Goal: Task Accomplishment & Management: Complete application form

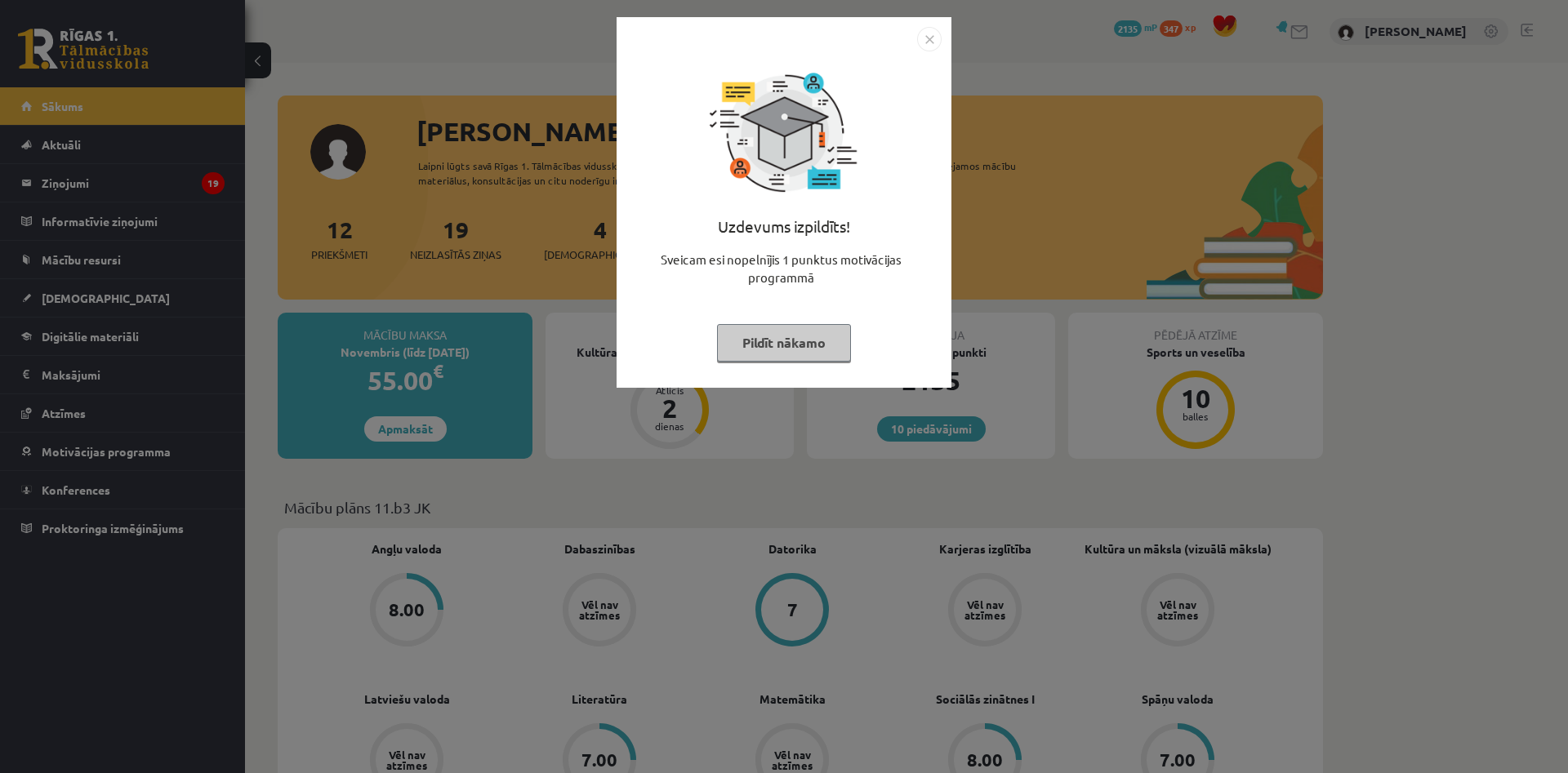
click at [815, 340] on button "Pildīt nākamo" at bounding box center [784, 343] width 134 height 38
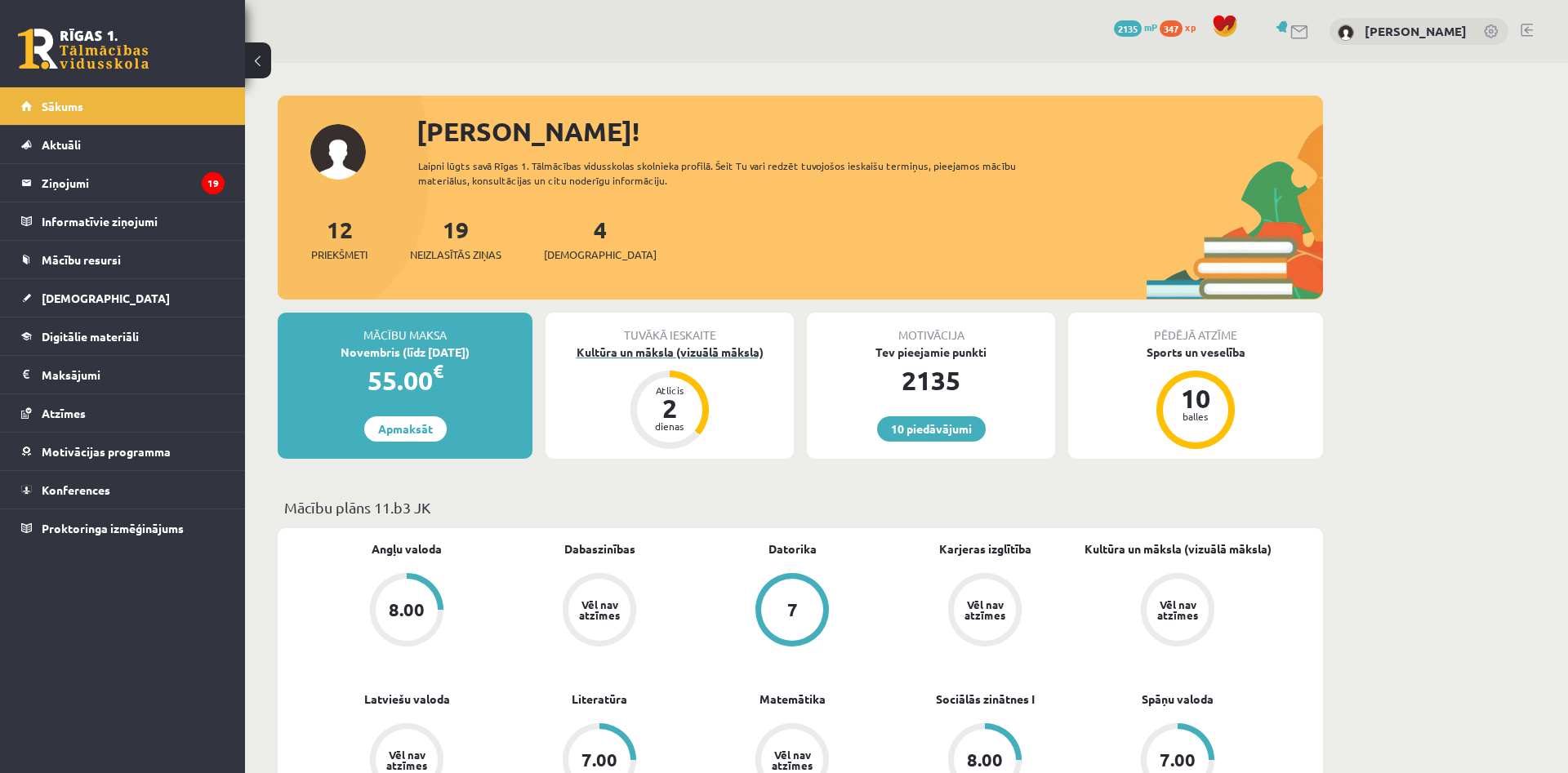
click at [681, 413] on div "2" at bounding box center [670, 408] width 49 height 26
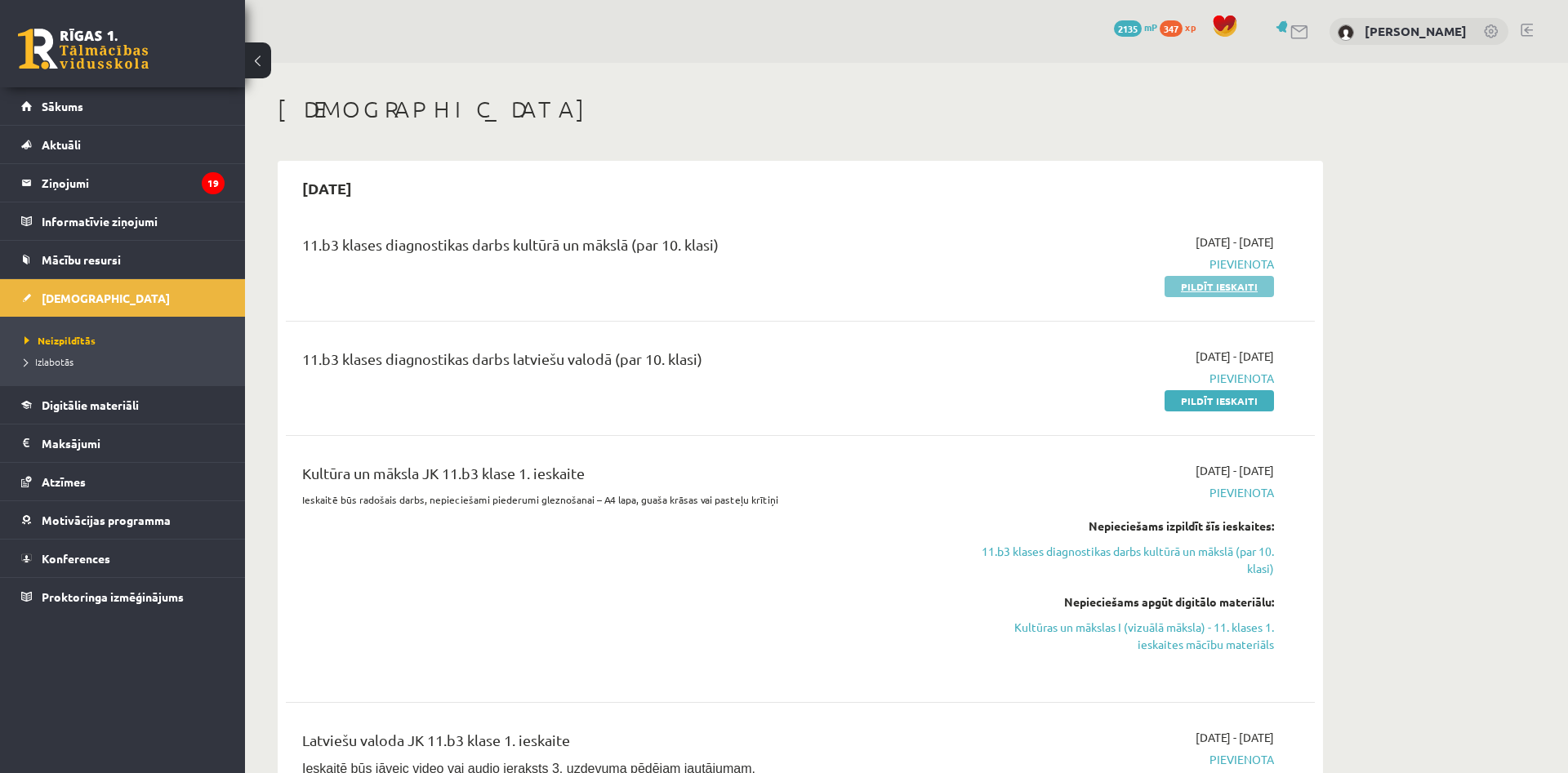
click at [1236, 282] on link "Pildīt ieskaiti" at bounding box center [1219, 286] width 109 height 21
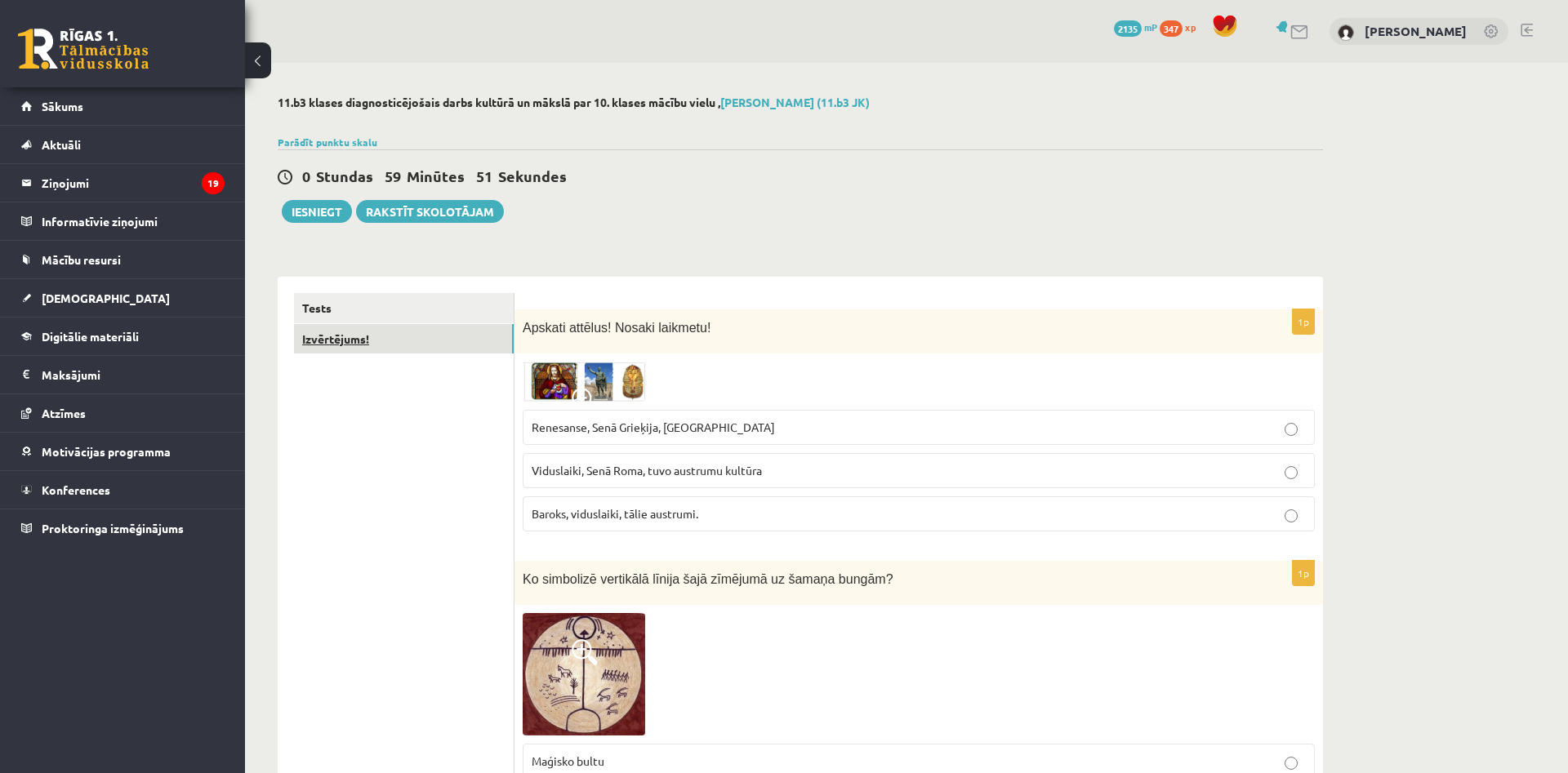
click at [391, 345] on link "Izvērtējums!" at bounding box center [404, 339] width 219 height 30
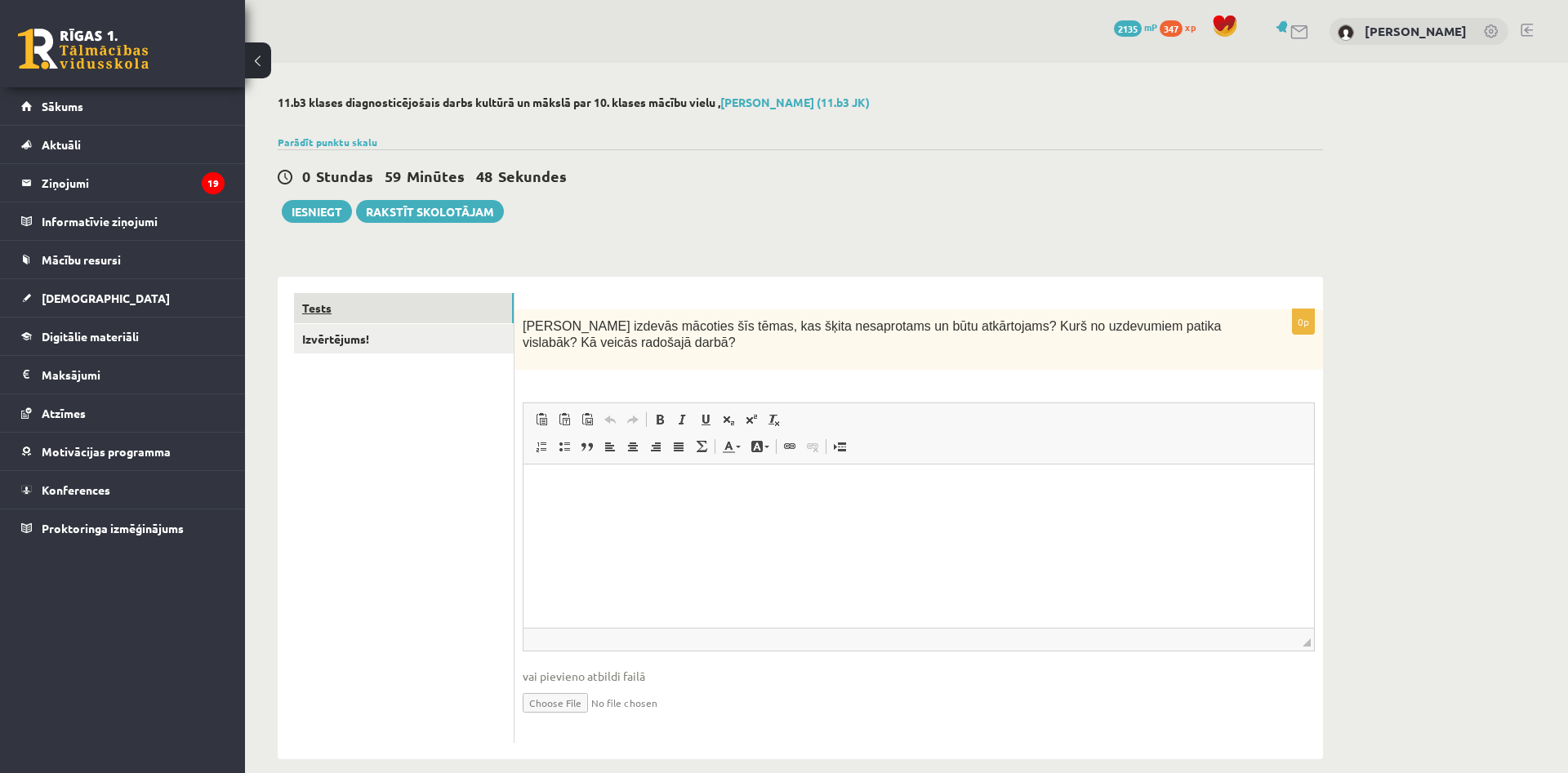
click at [409, 313] on link "Tests" at bounding box center [404, 308] width 219 height 30
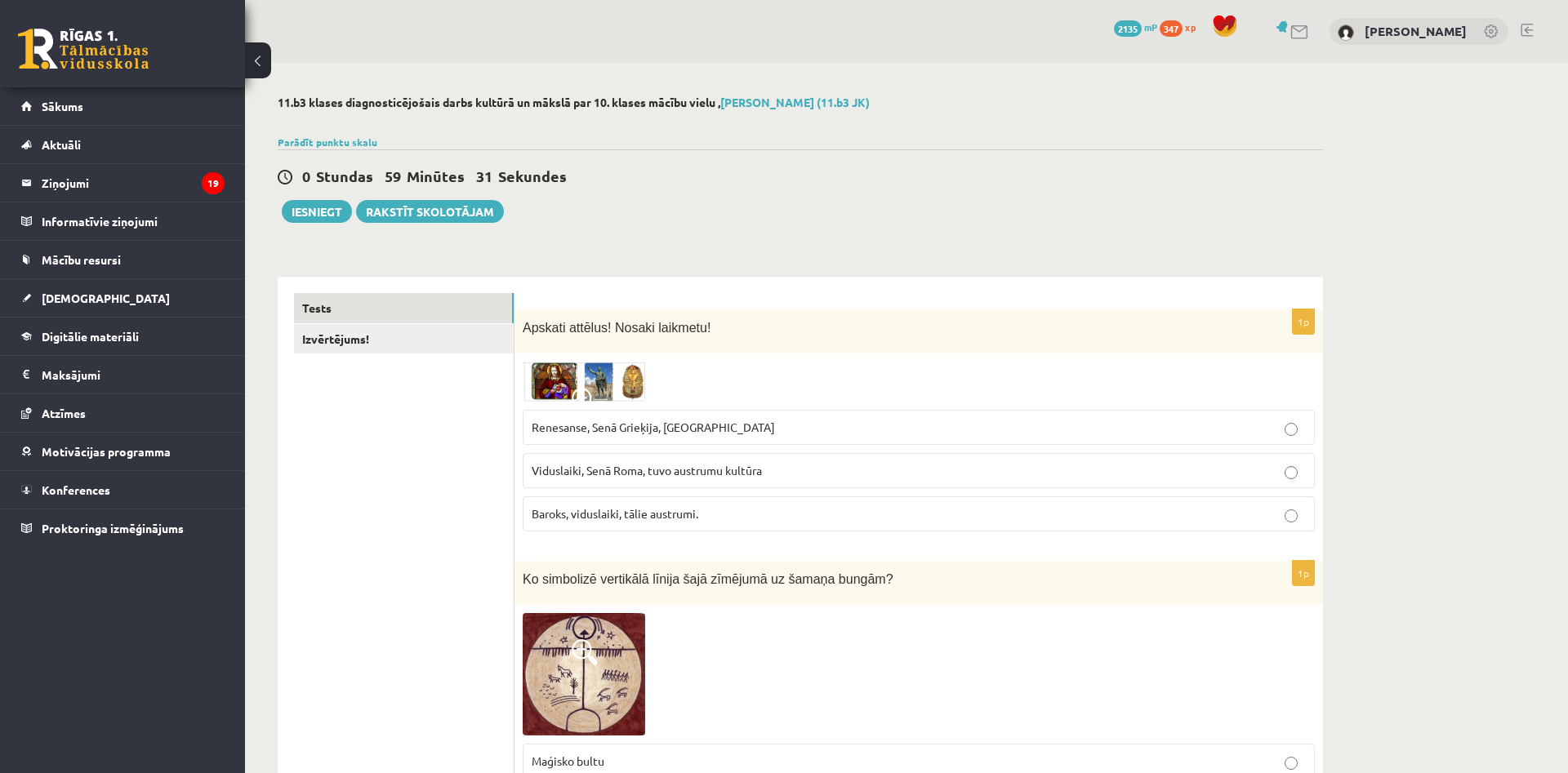
click at [583, 398] on span at bounding box center [585, 401] width 26 height 26
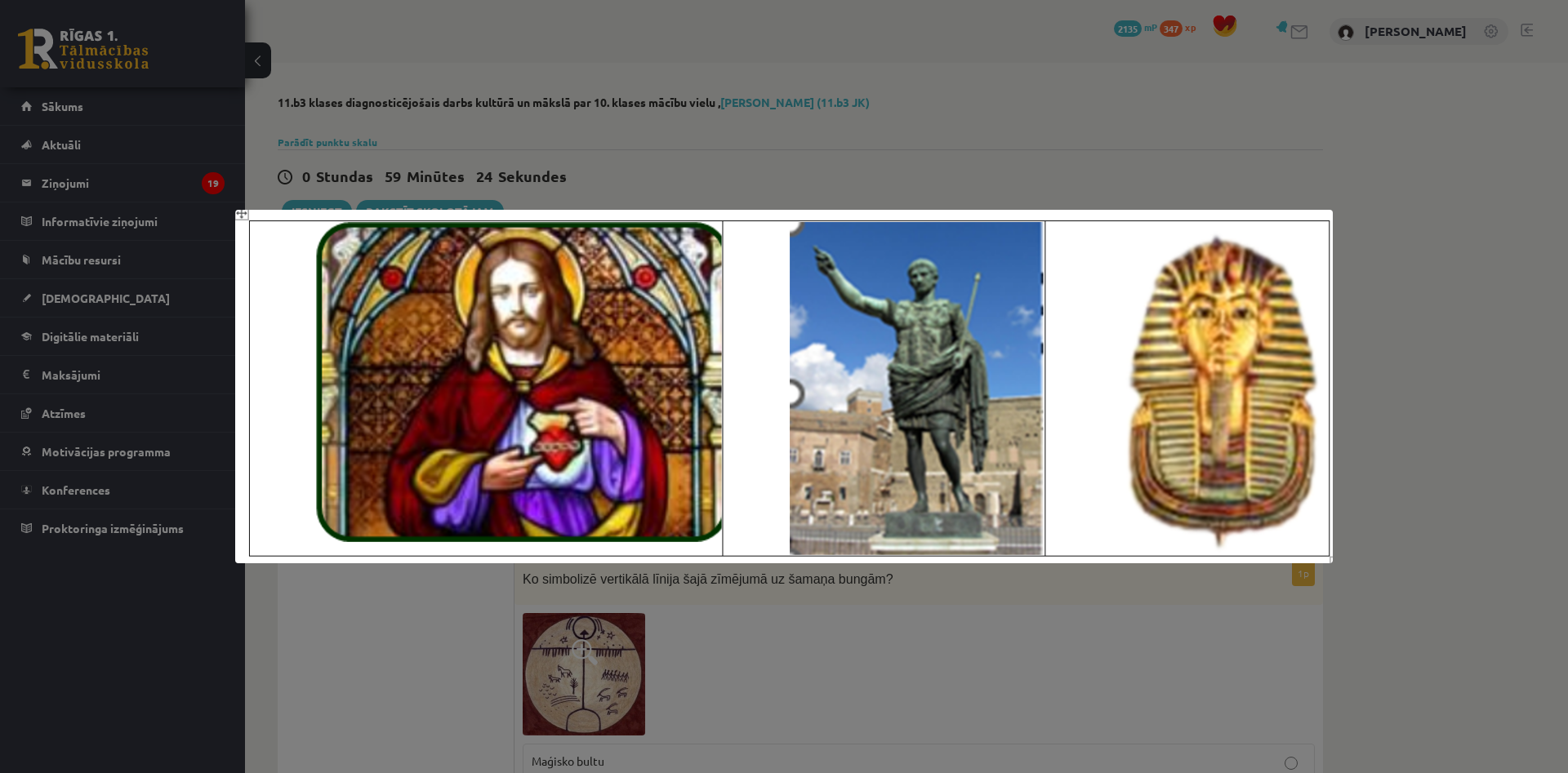
click at [858, 145] on div at bounding box center [784, 386] width 1568 height 773
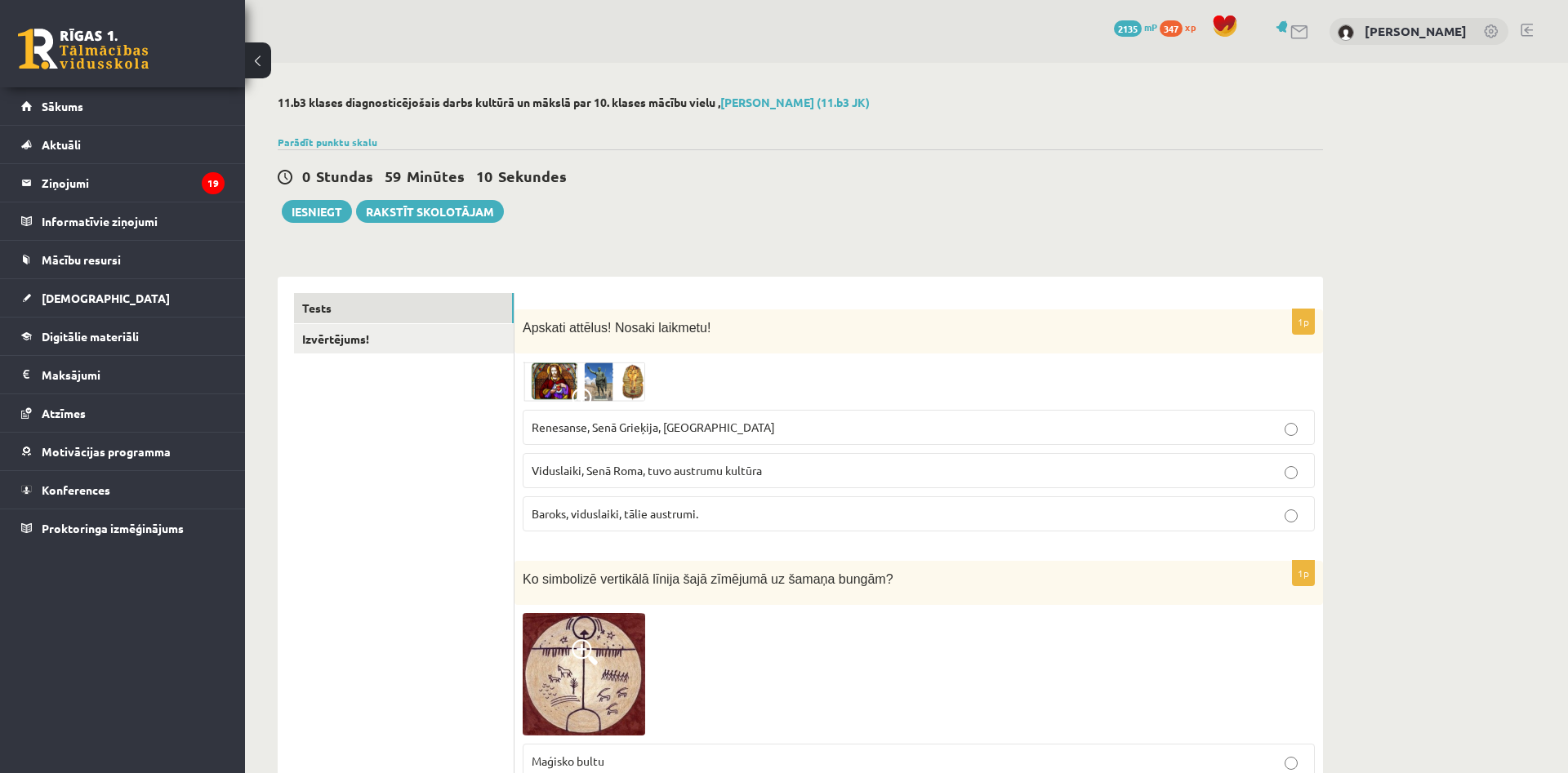
click at [575, 394] on span at bounding box center [585, 401] width 26 height 26
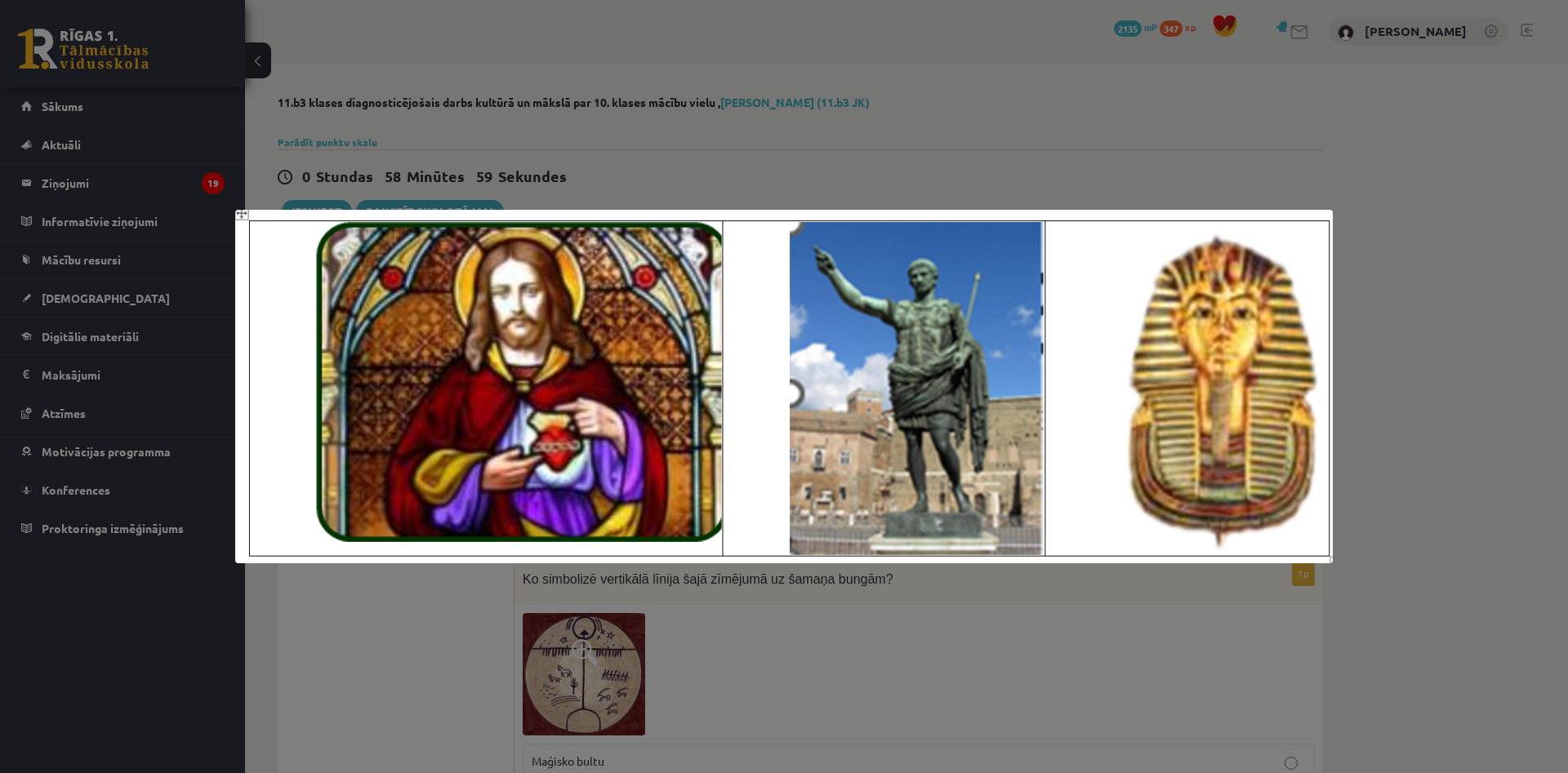
click at [860, 108] on div at bounding box center [784, 386] width 1568 height 773
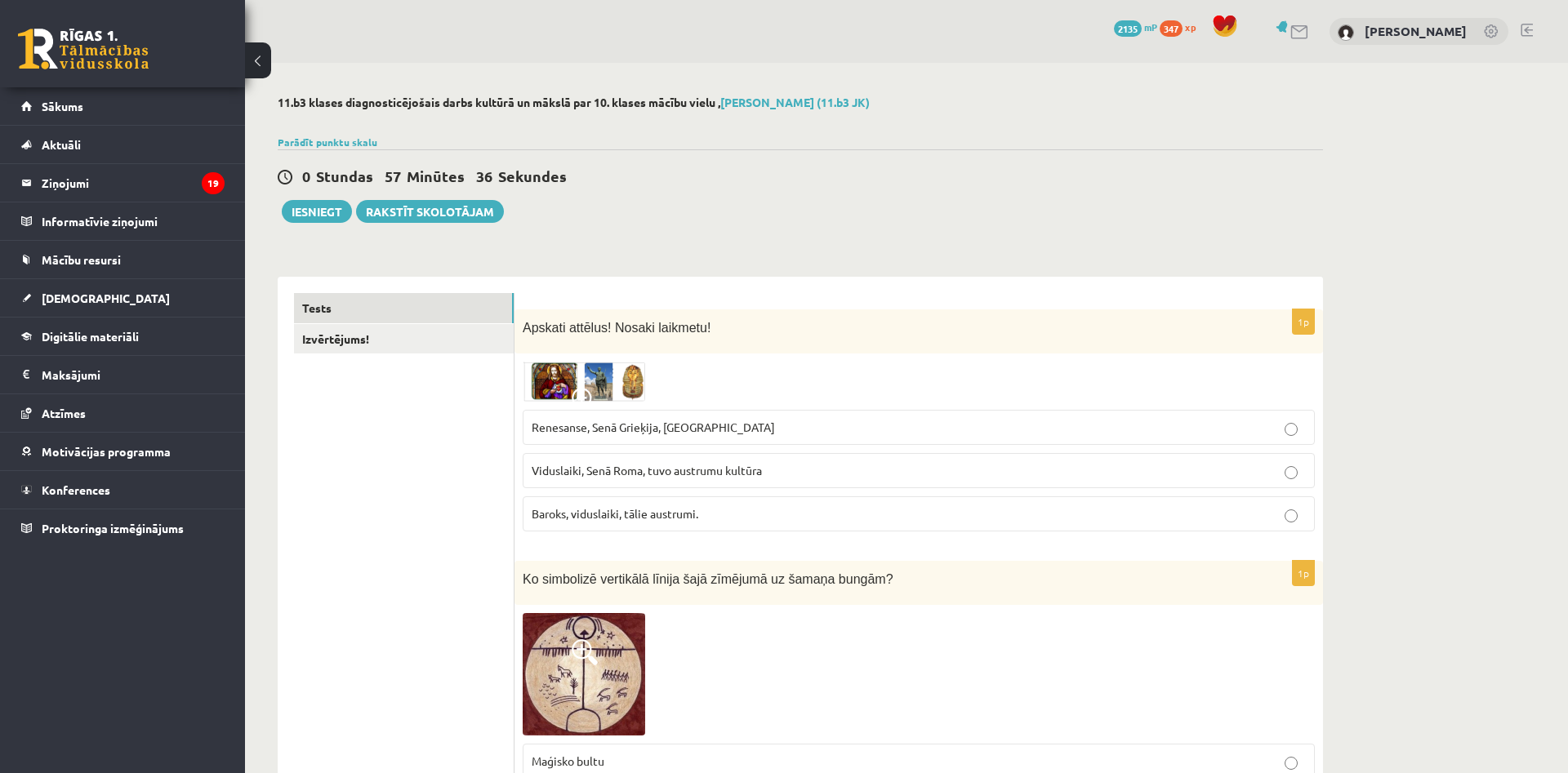
click at [610, 472] on span "Viduslaiki, Senā Roma, tuvo austrumu kultūra" at bounding box center [646, 470] width 230 height 15
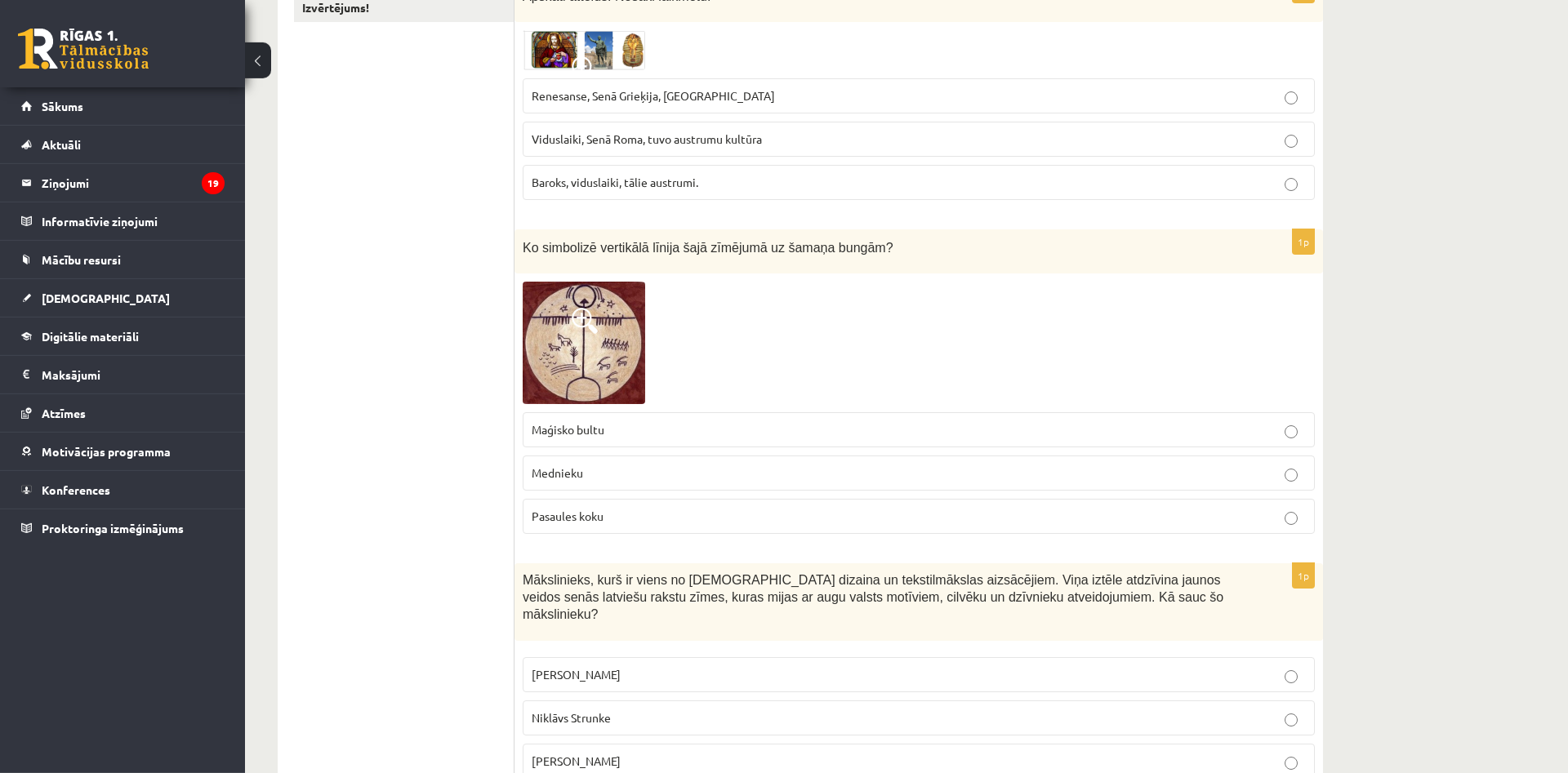
scroll to position [339, 0]
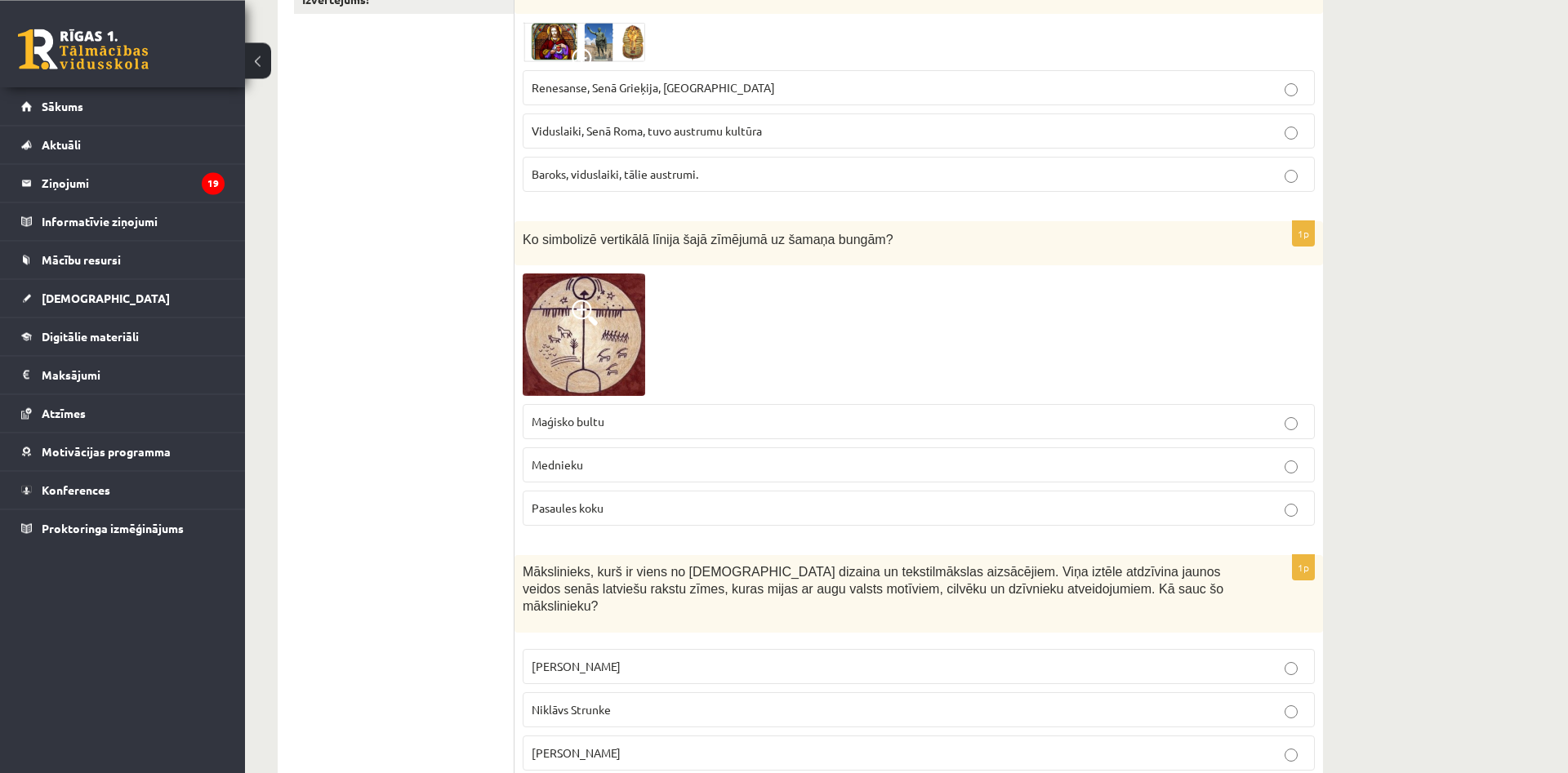
click at [583, 324] on span at bounding box center [585, 313] width 26 height 26
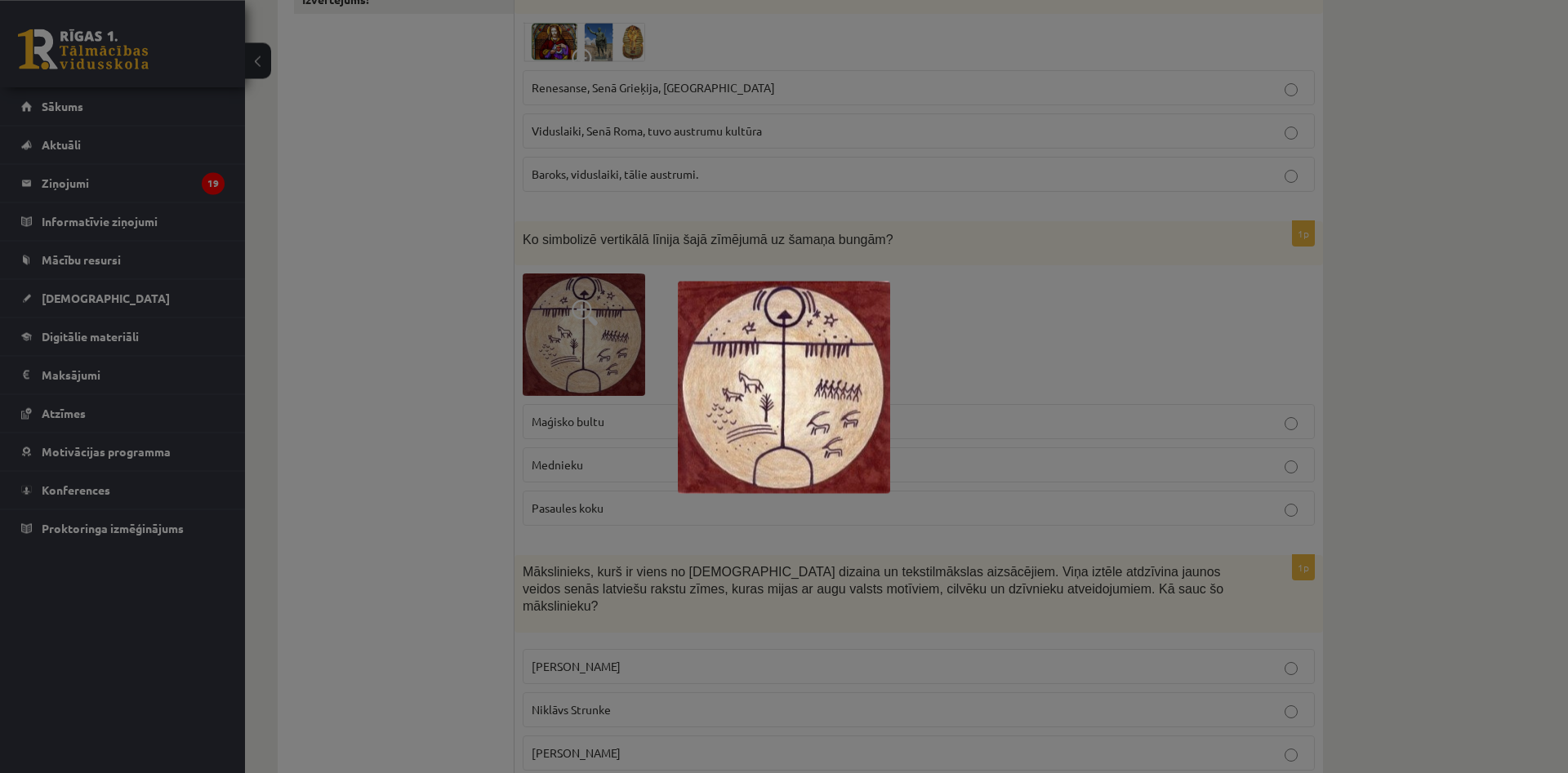
click at [1052, 415] on div at bounding box center [784, 386] width 1568 height 773
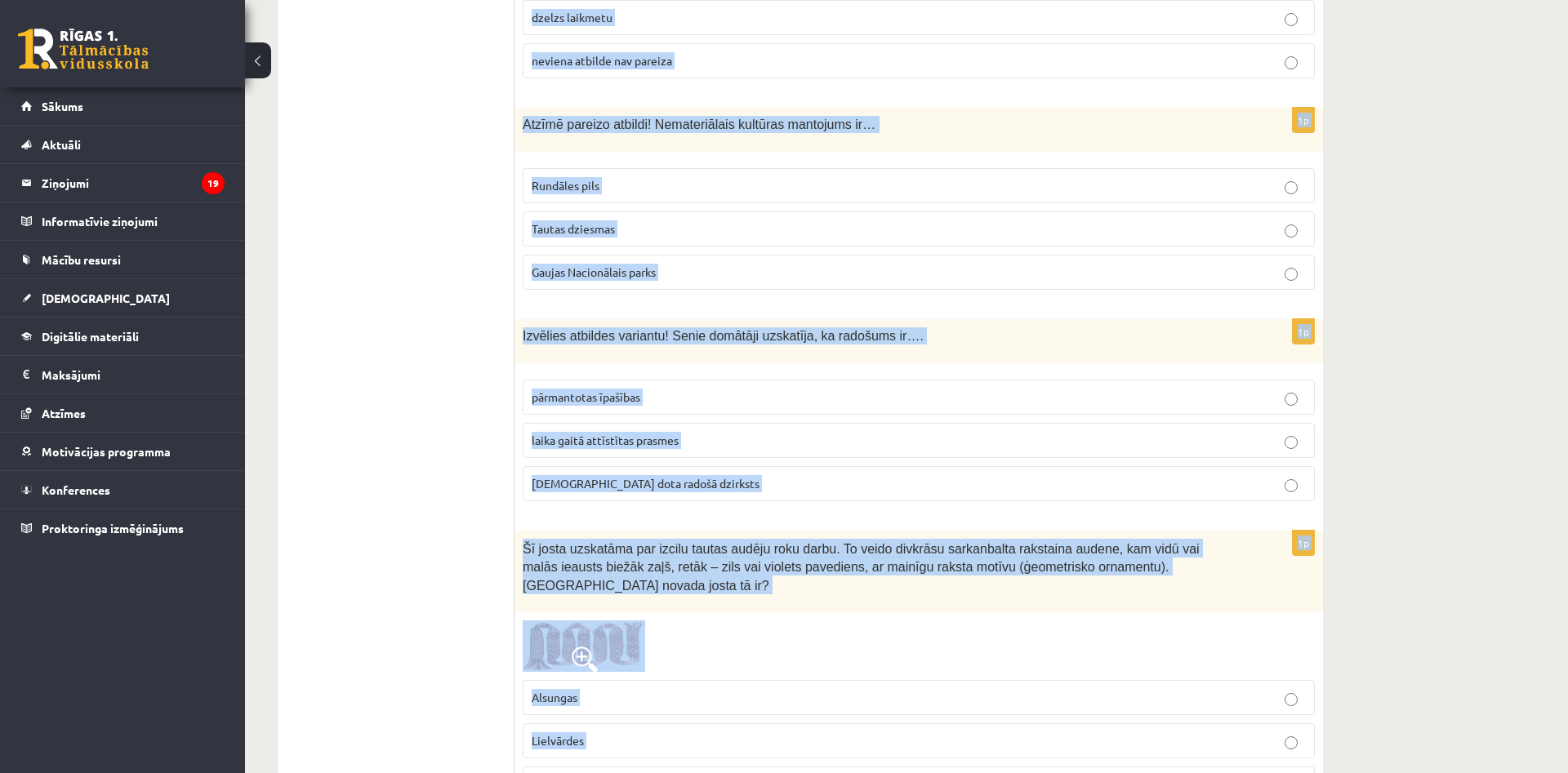
scroll to position [6386, 0]
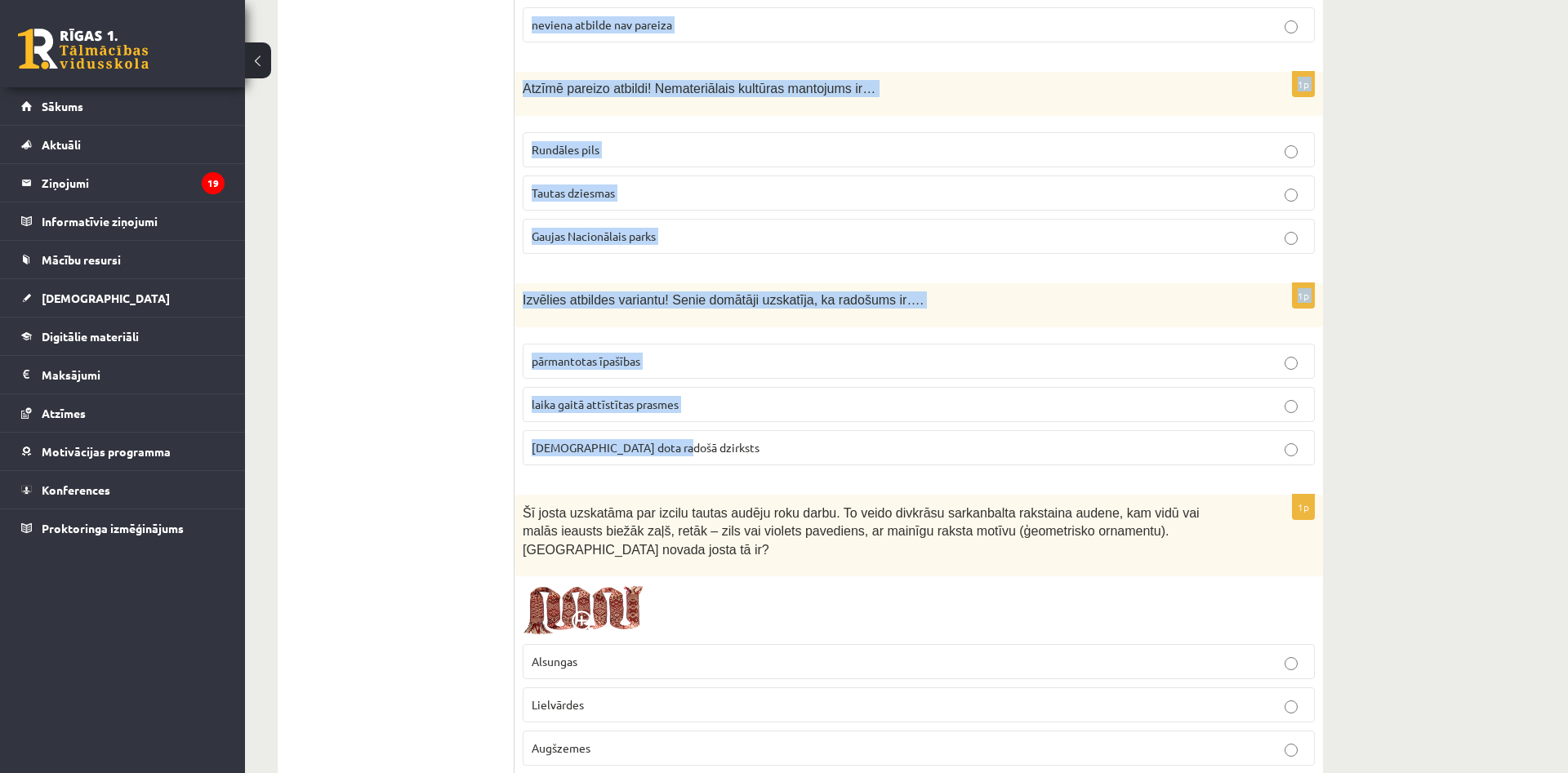
drag, startPoint x: 521, startPoint y: 138, endPoint x: 1219, endPoint y: 433, distance: 757.8
copy form "Mākslinieks, kurš ir viens no latviešu dizaina un tekstilmākslas aizsācējiem. V…"
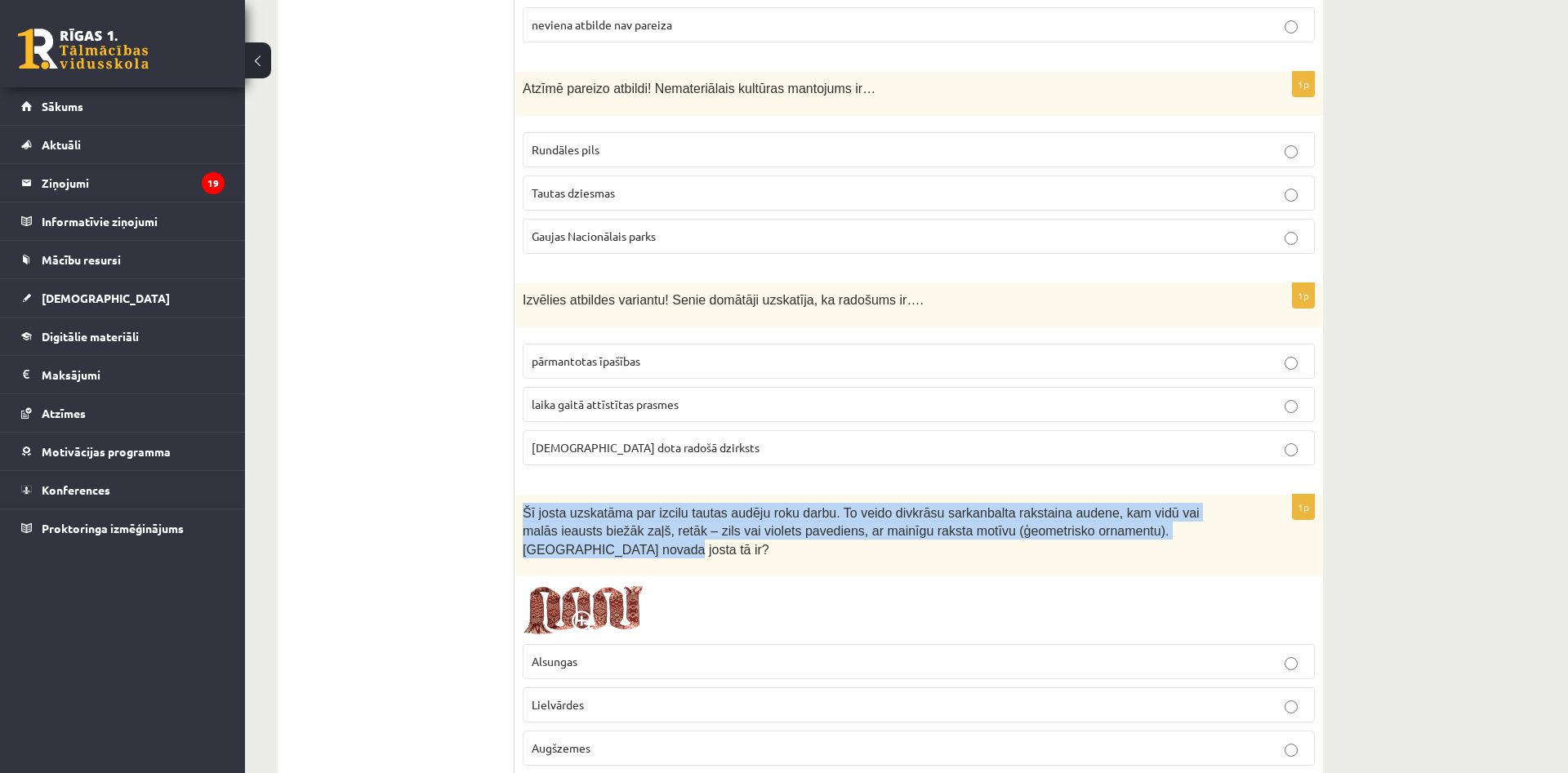
drag, startPoint x: 524, startPoint y: 469, endPoint x: 1175, endPoint y: 502, distance: 651.8
click at [1175, 503] on p "Šī josta uzskatāma par izcilu tautas audēju roku darbu. To veido divkrāsu sarka…" at bounding box center [878, 531] width 710 height 56
copy span "Šī josta uzskatāma par izcilu tautas audēju roku darbu. To veido divkrāsu sarka…"
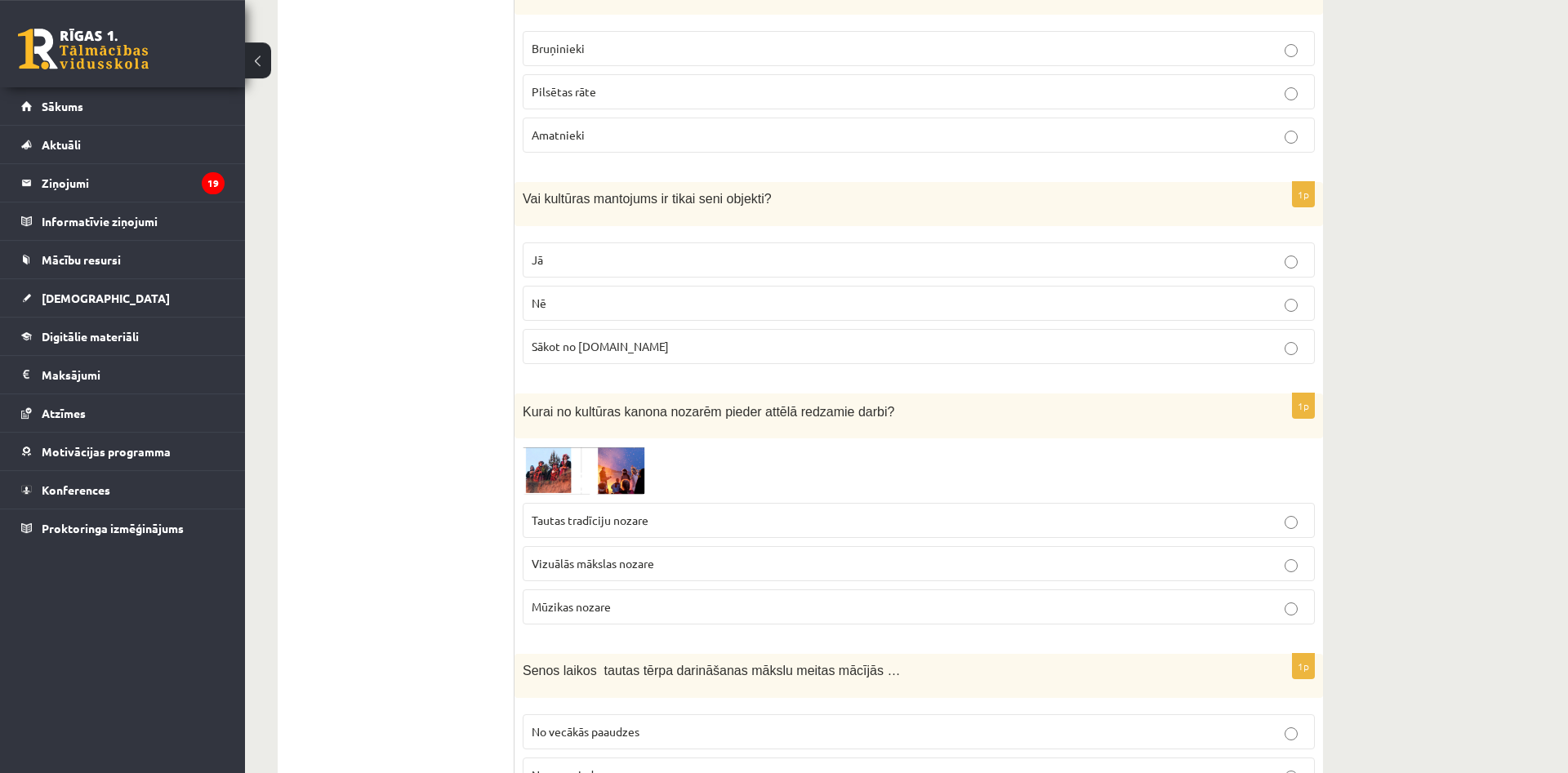
scroll to position [3825, 0]
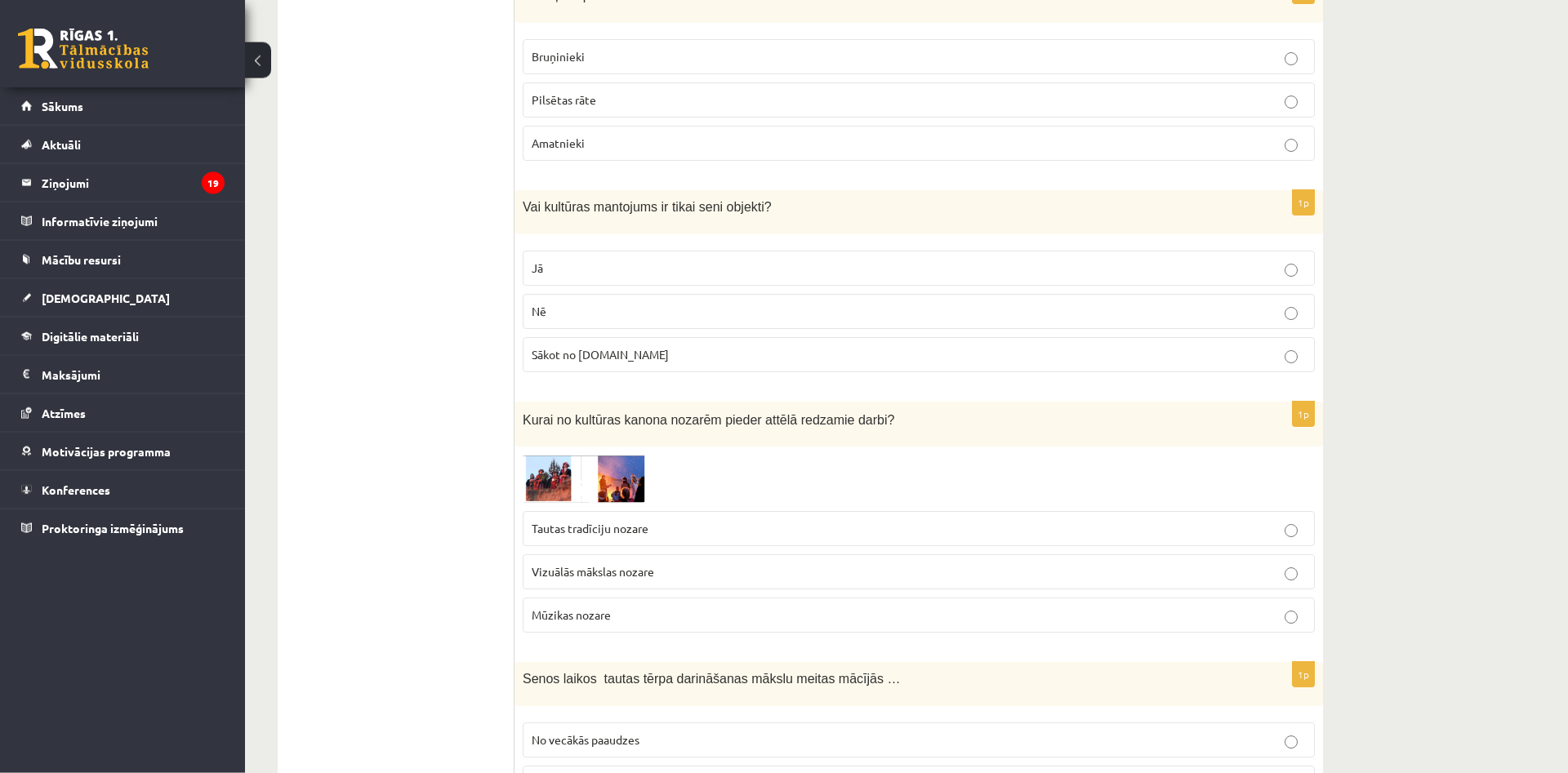
click at [587, 481] on span at bounding box center [585, 494] width 26 height 26
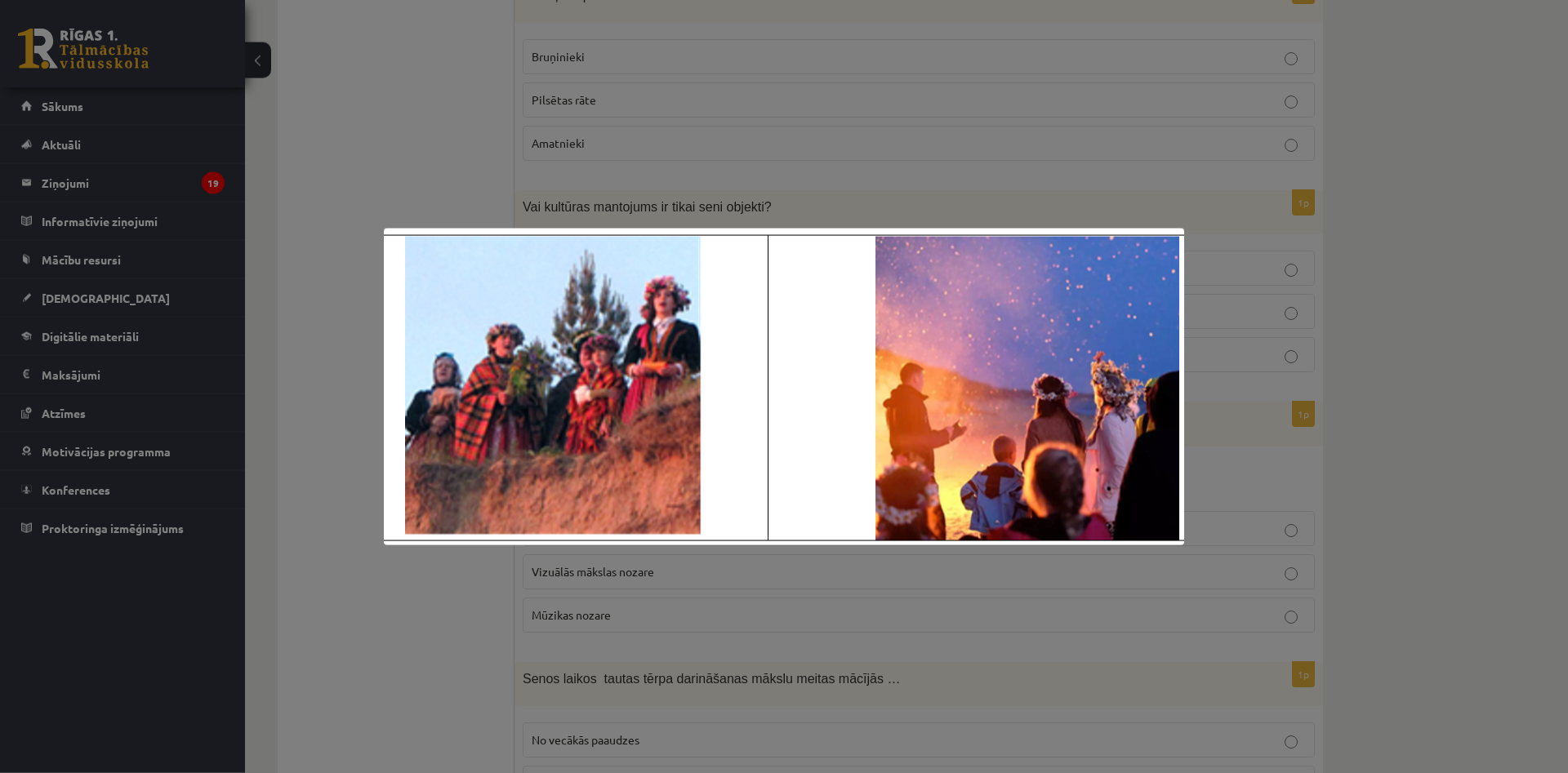
click at [439, 621] on div at bounding box center [784, 386] width 1568 height 773
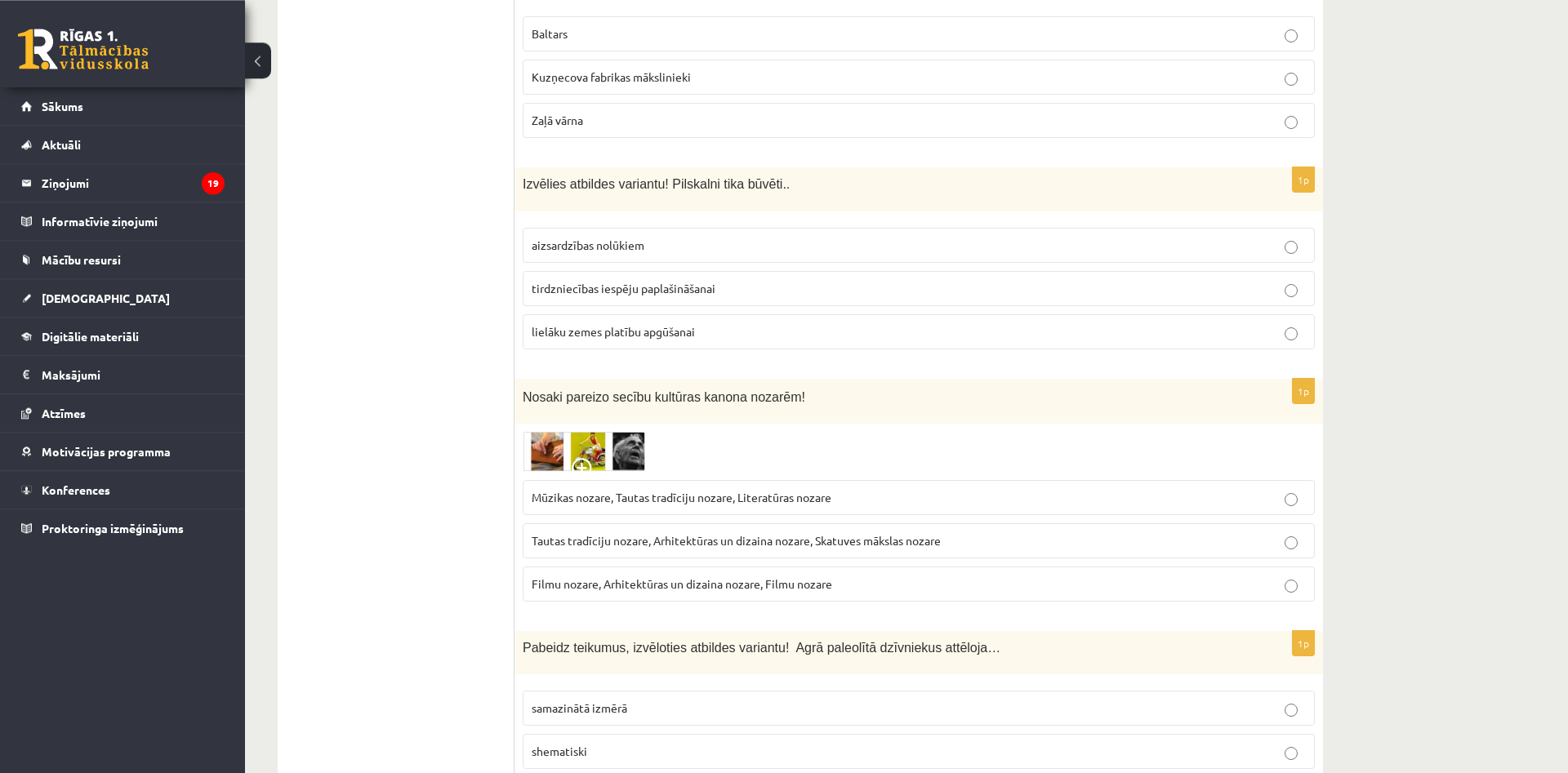
scroll to position [2954, 0]
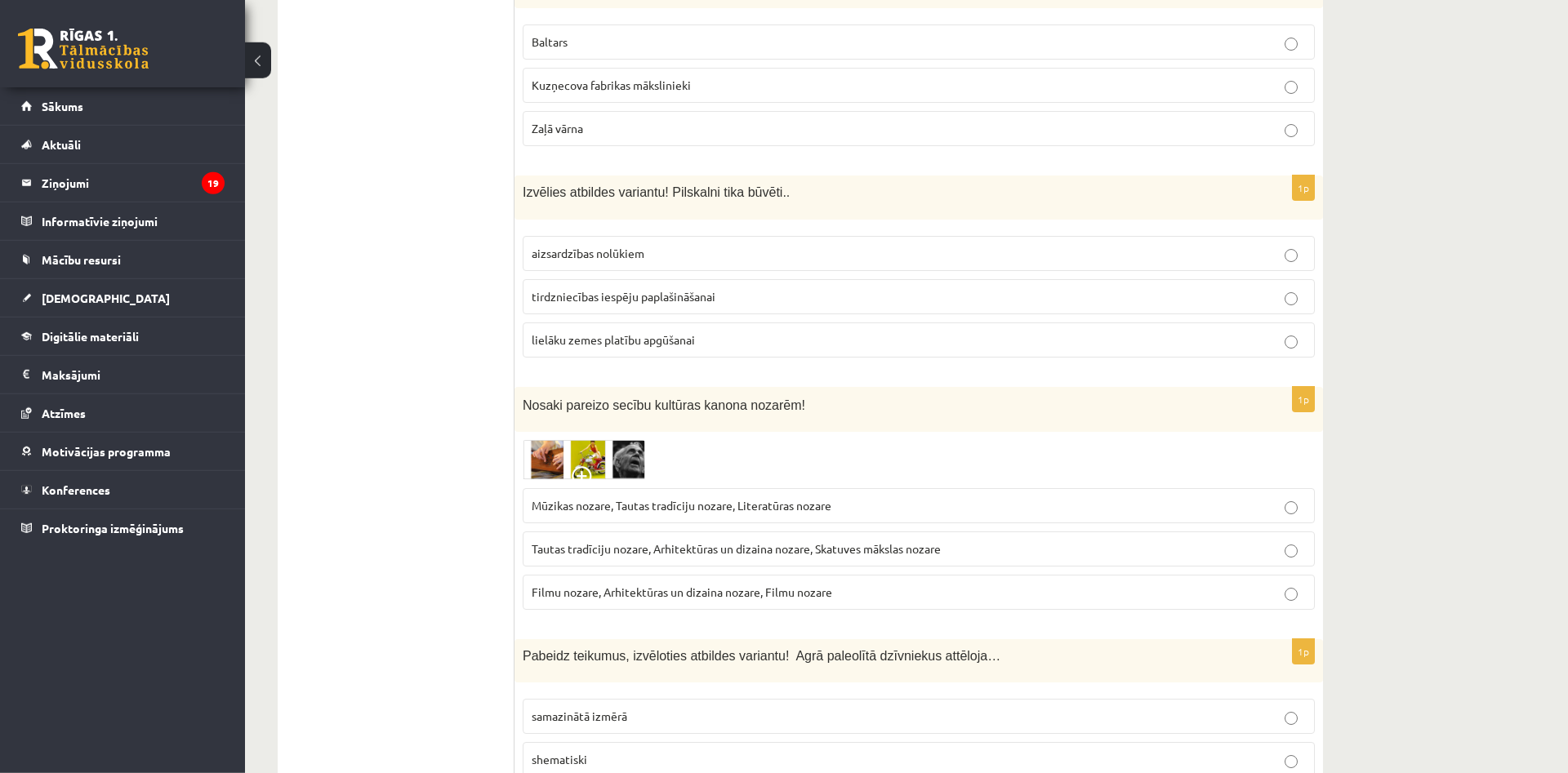
click at [586, 466] on span at bounding box center [585, 479] width 26 height 26
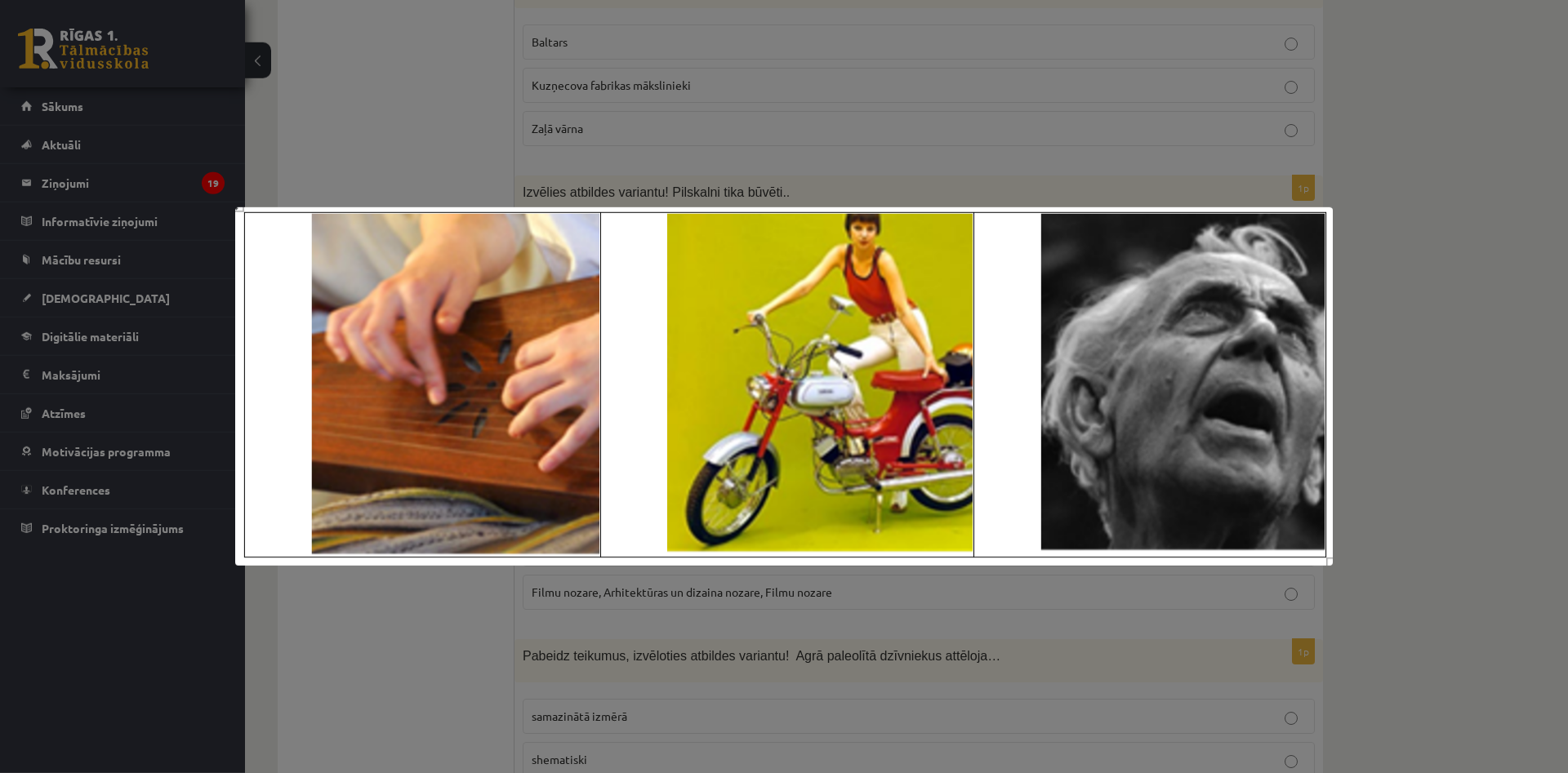
click at [1392, 294] on div at bounding box center [784, 386] width 1568 height 773
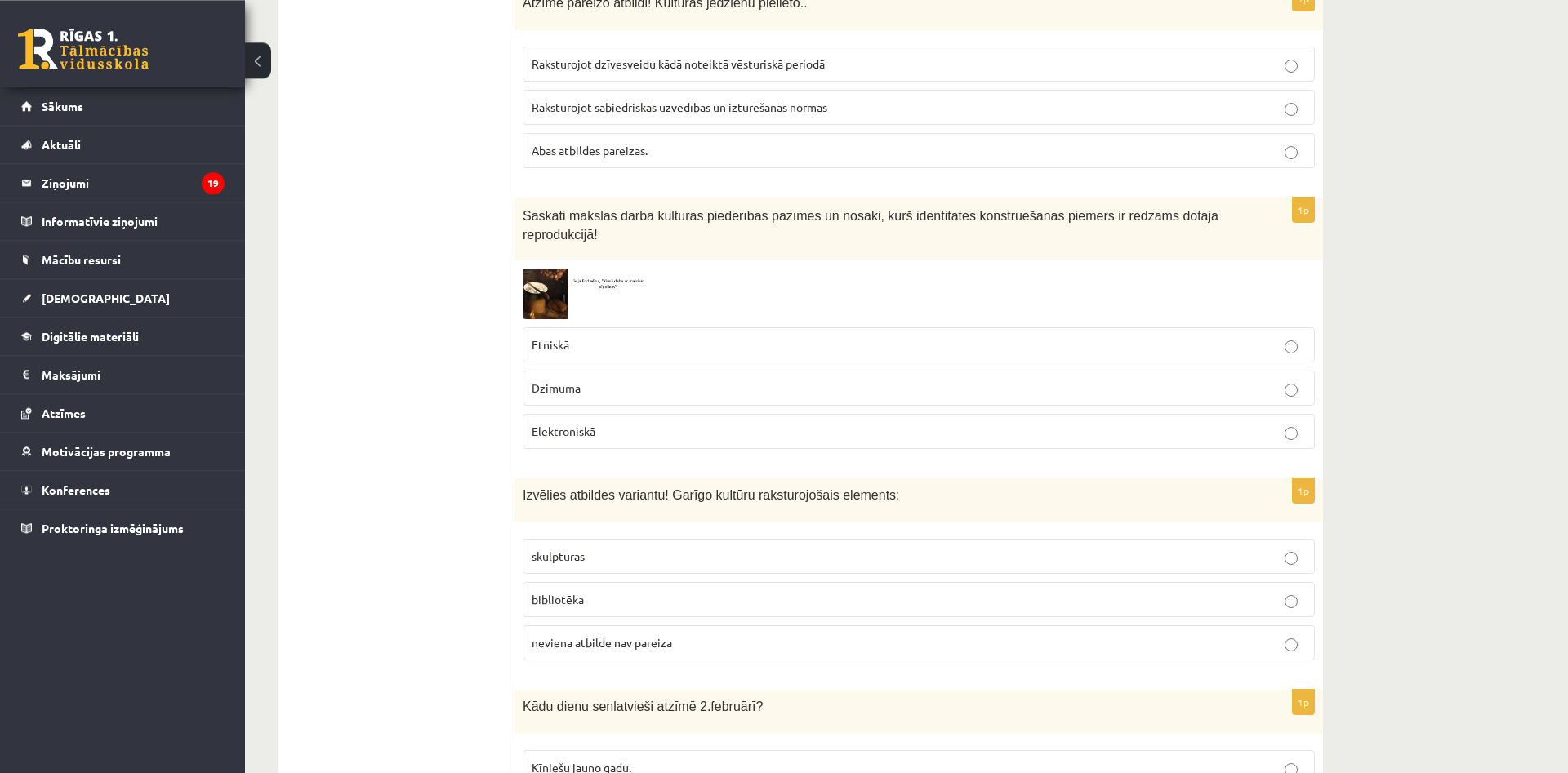
scroll to position [1357, 0]
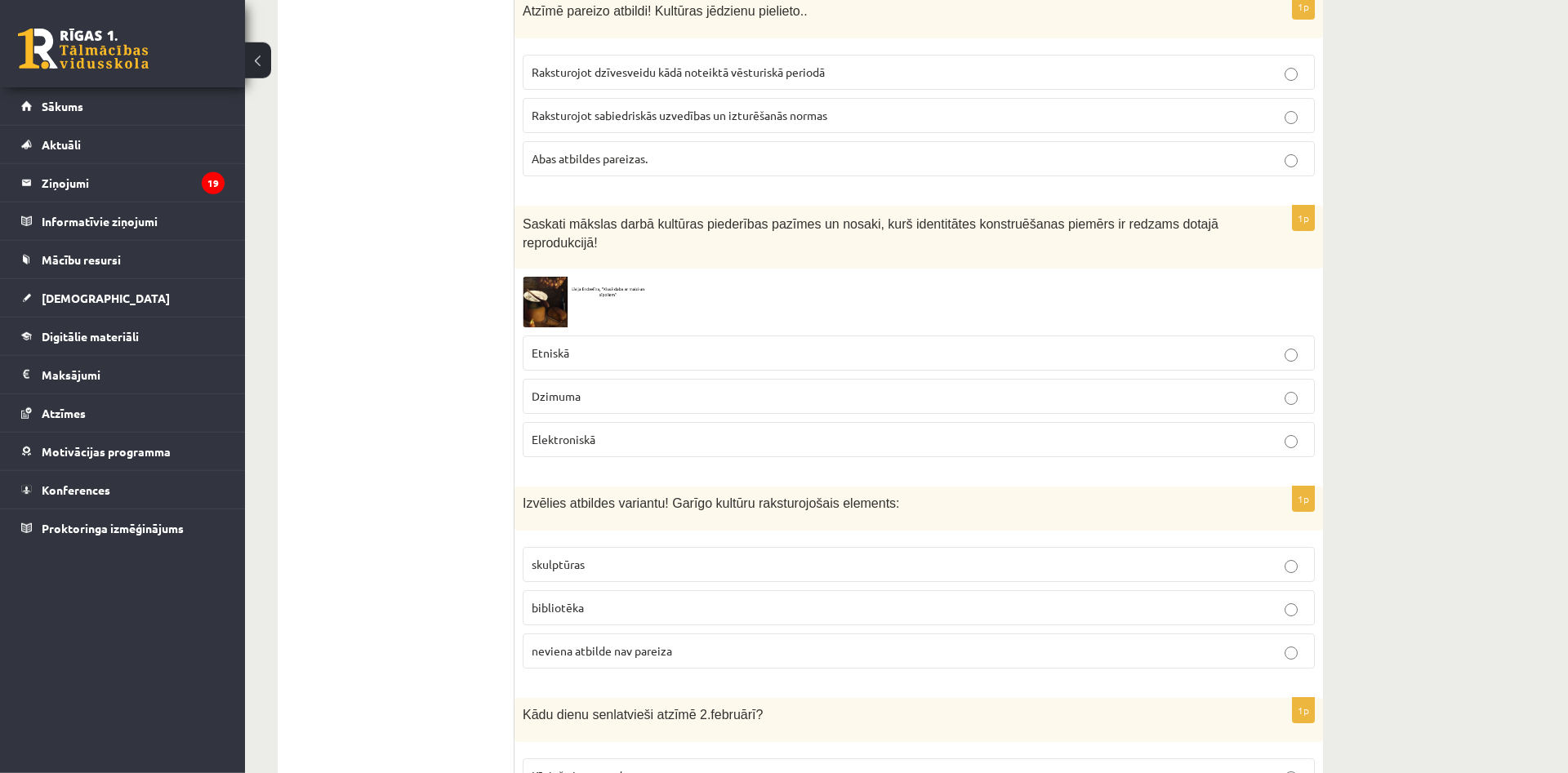
click at [597, 303] on span at bounding box center [585, 316] width 26 height 26
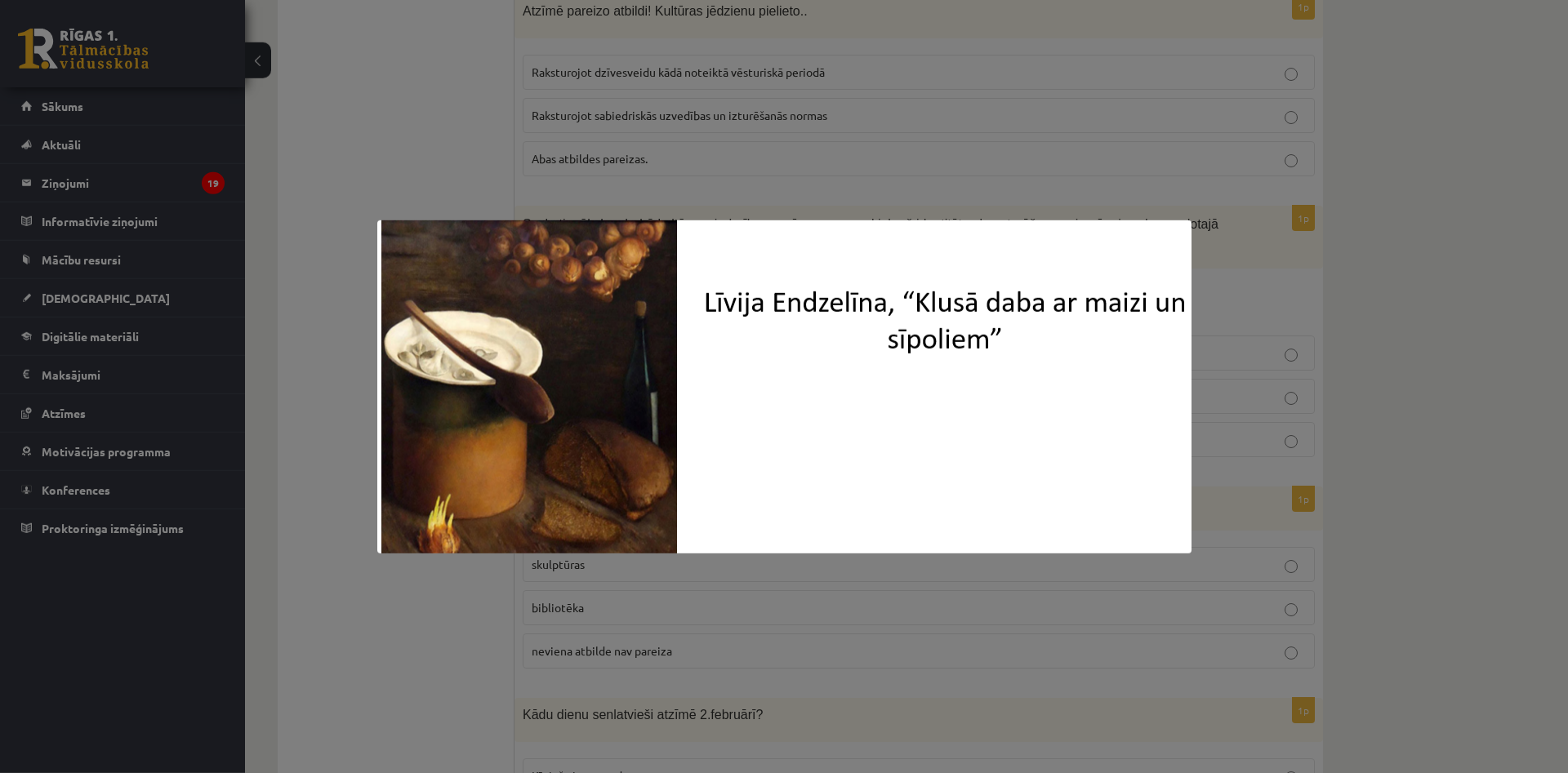
click at [1237, 378] on div at bounding box center [784, 386] width 1568 height 773
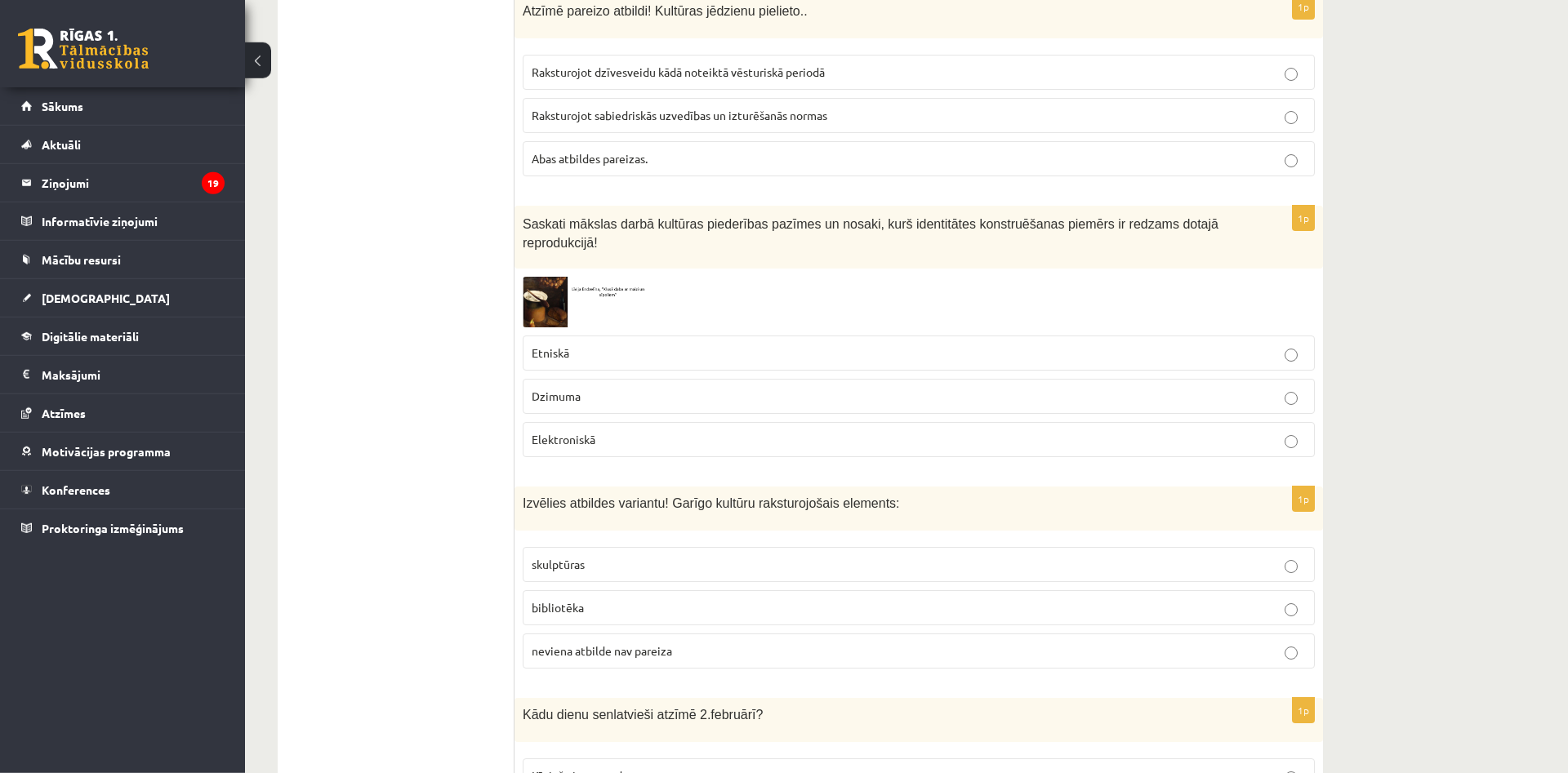
click at [624, 277] on img at bounding box center [583, 301] width 123 height 50
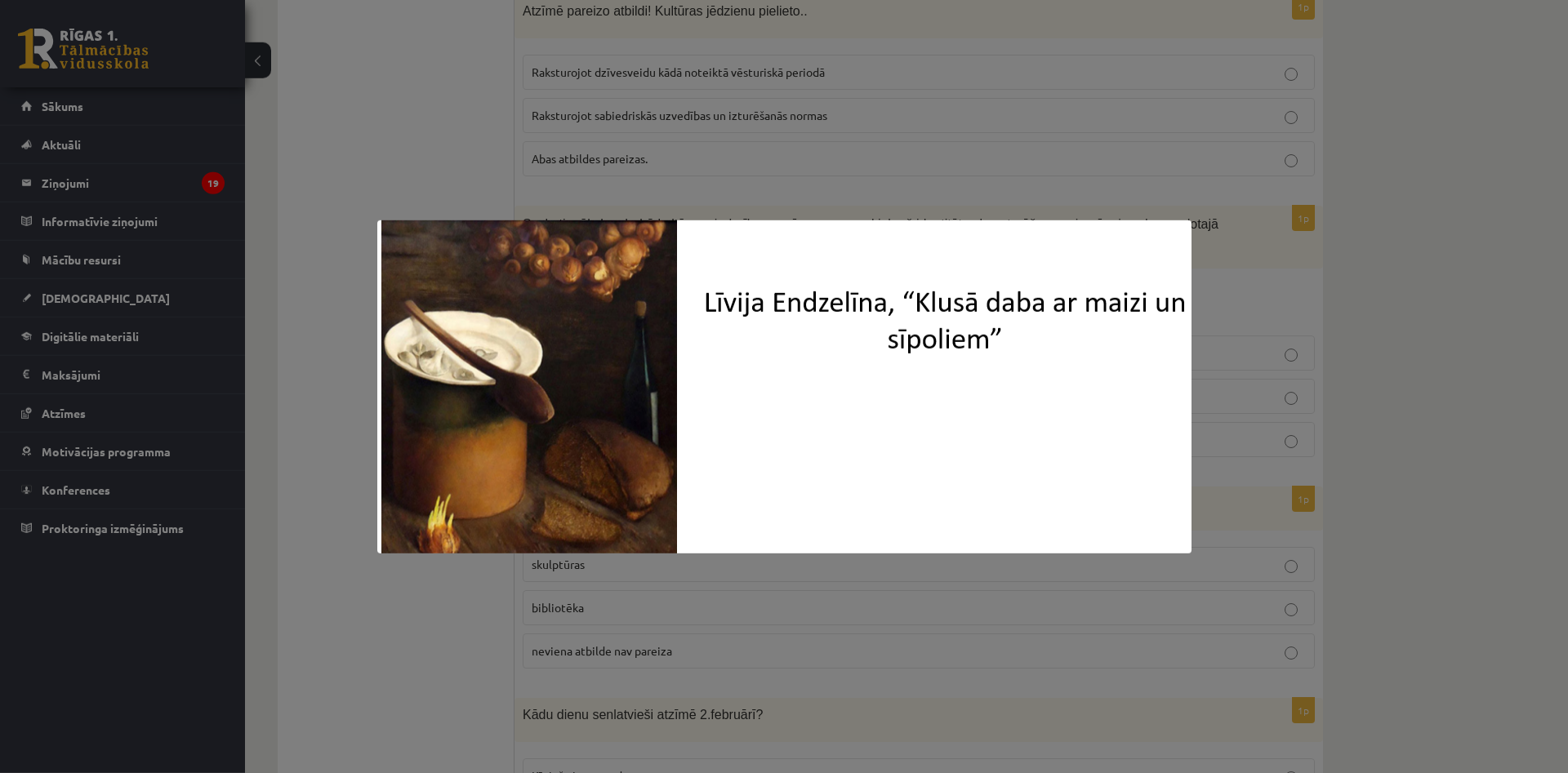
click at [1453, 316] on div at bounding box center [784, 386] width 1568 height 773
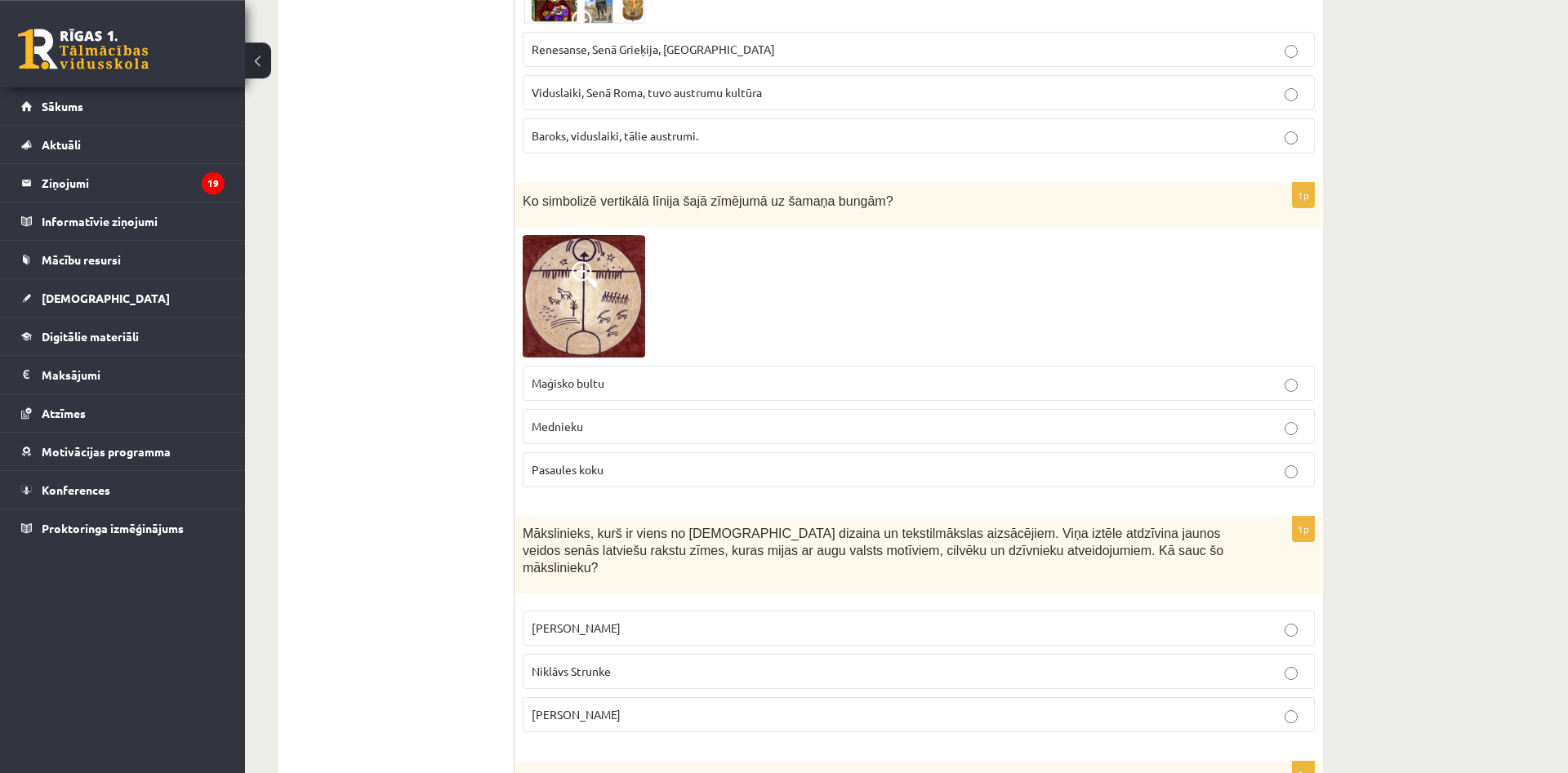
scroll to position [339, 0]
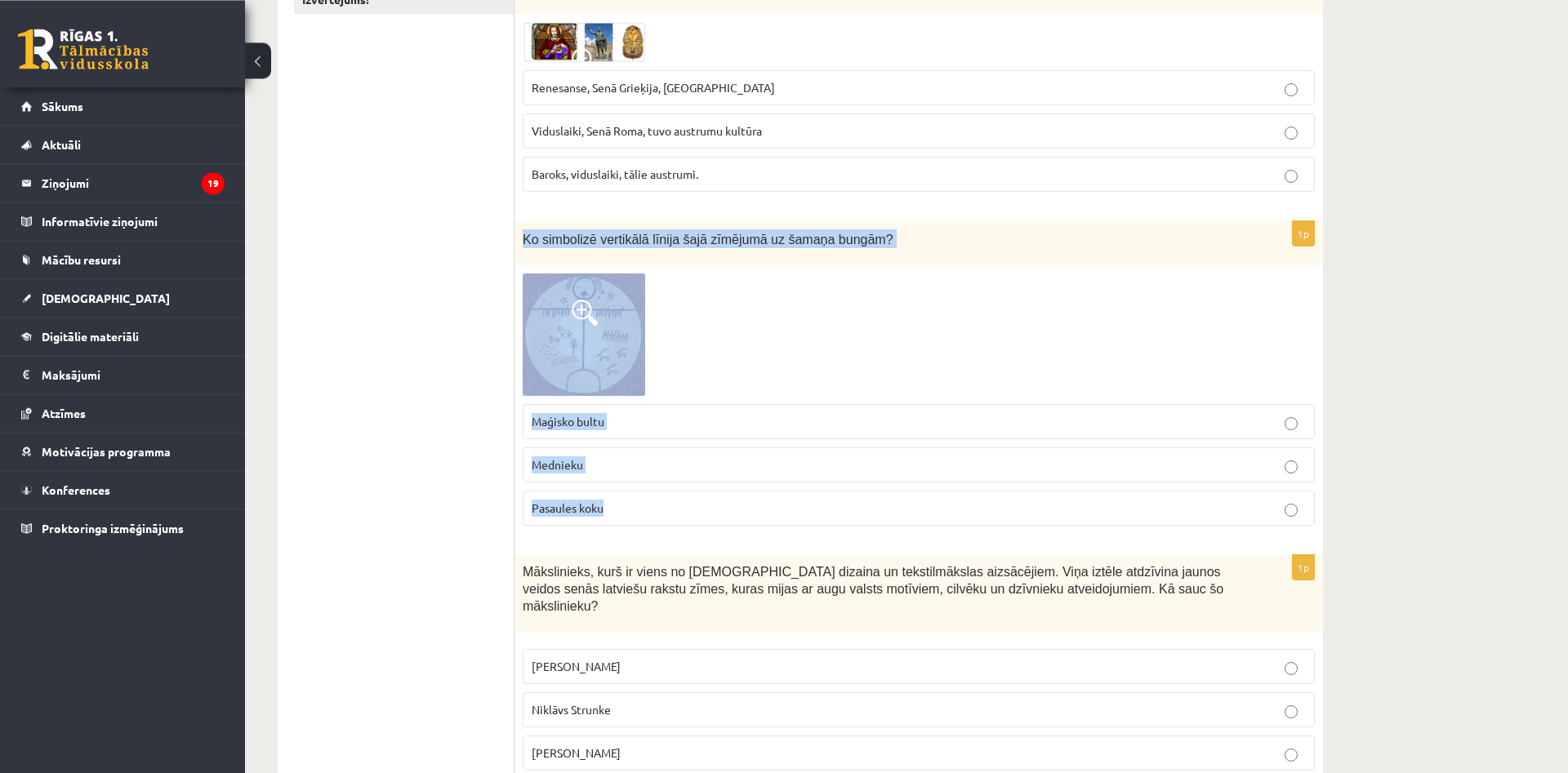
drag, startPoint x: 523, startPoint y: 235, endPoint x: 682, endPoint y: 545, distance: 348.4
click at [682, 266] on div "Ko simbolizē vertikālā līnija šajā zīmējumā uz šamaņa bungām?" at bounding box center [918, 243] width 808 height 45
copy div "Ko simbolizē vertikālā līnija šajā zīmējumā uz šamaņa bungām? Maģisko bultu Med…"
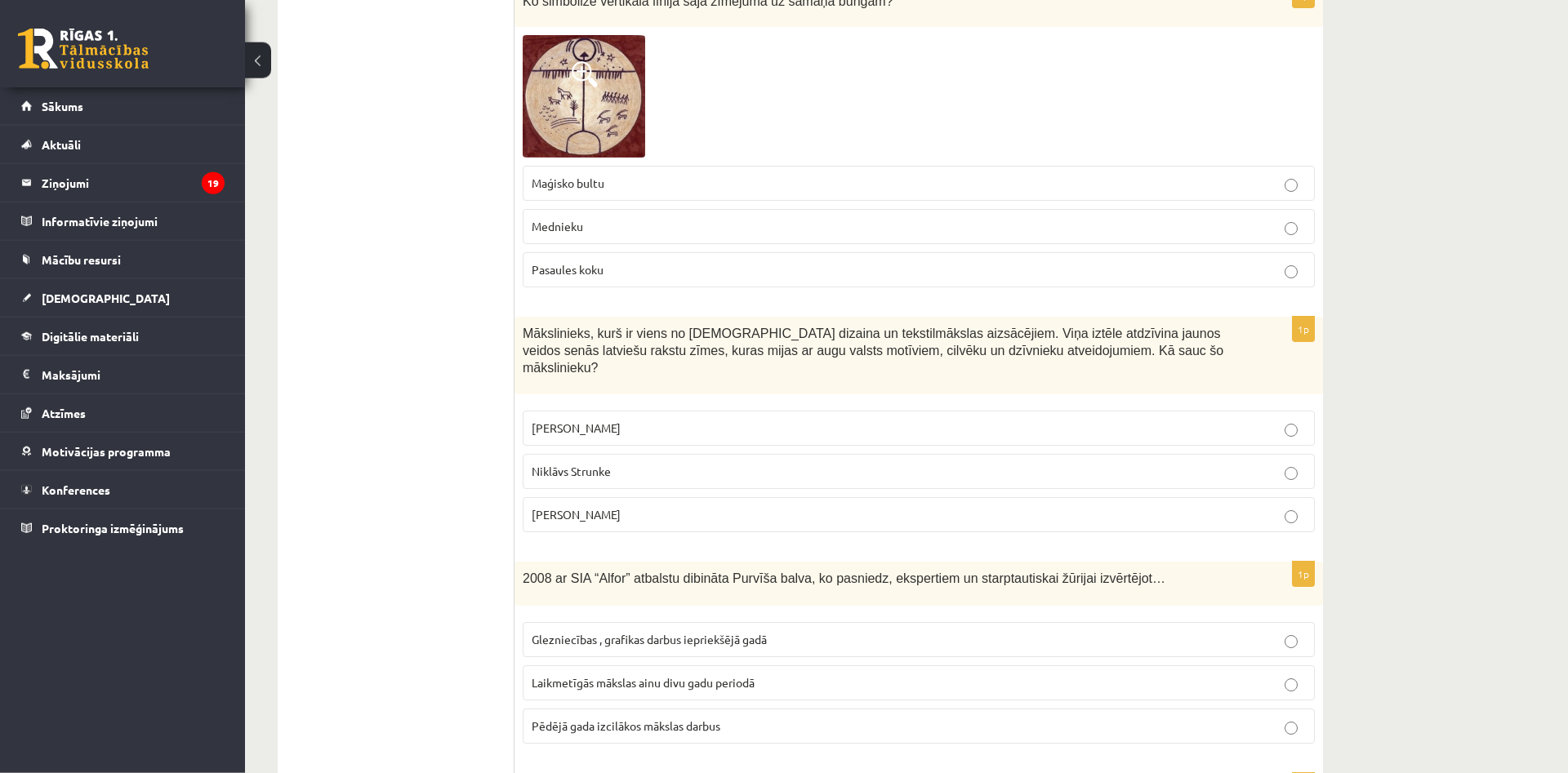
scroll to position [23, 0]
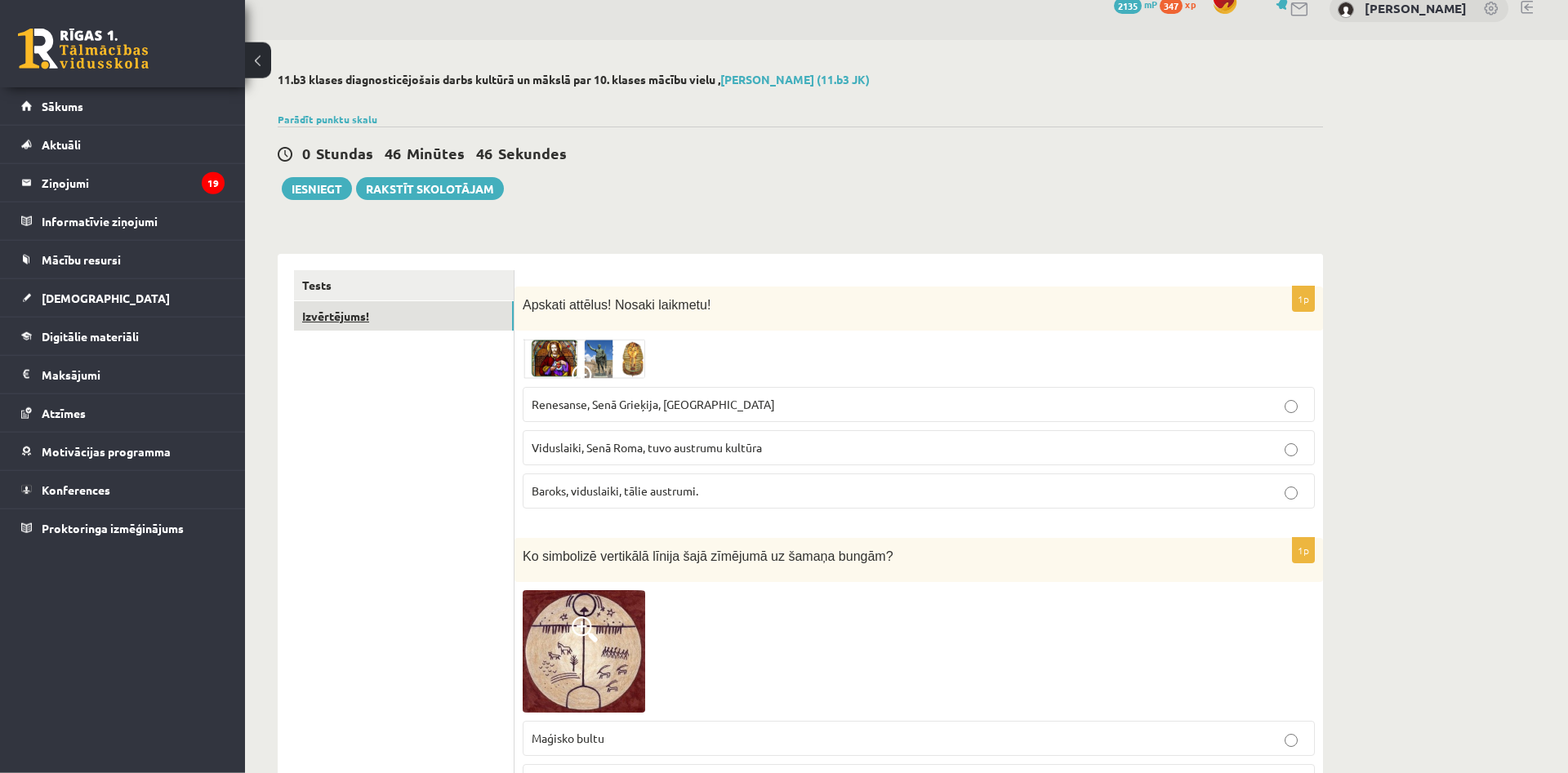
click at [422, 325] on link "Izvērtējums!" at bounding box center [404, 316] width 219 height 30
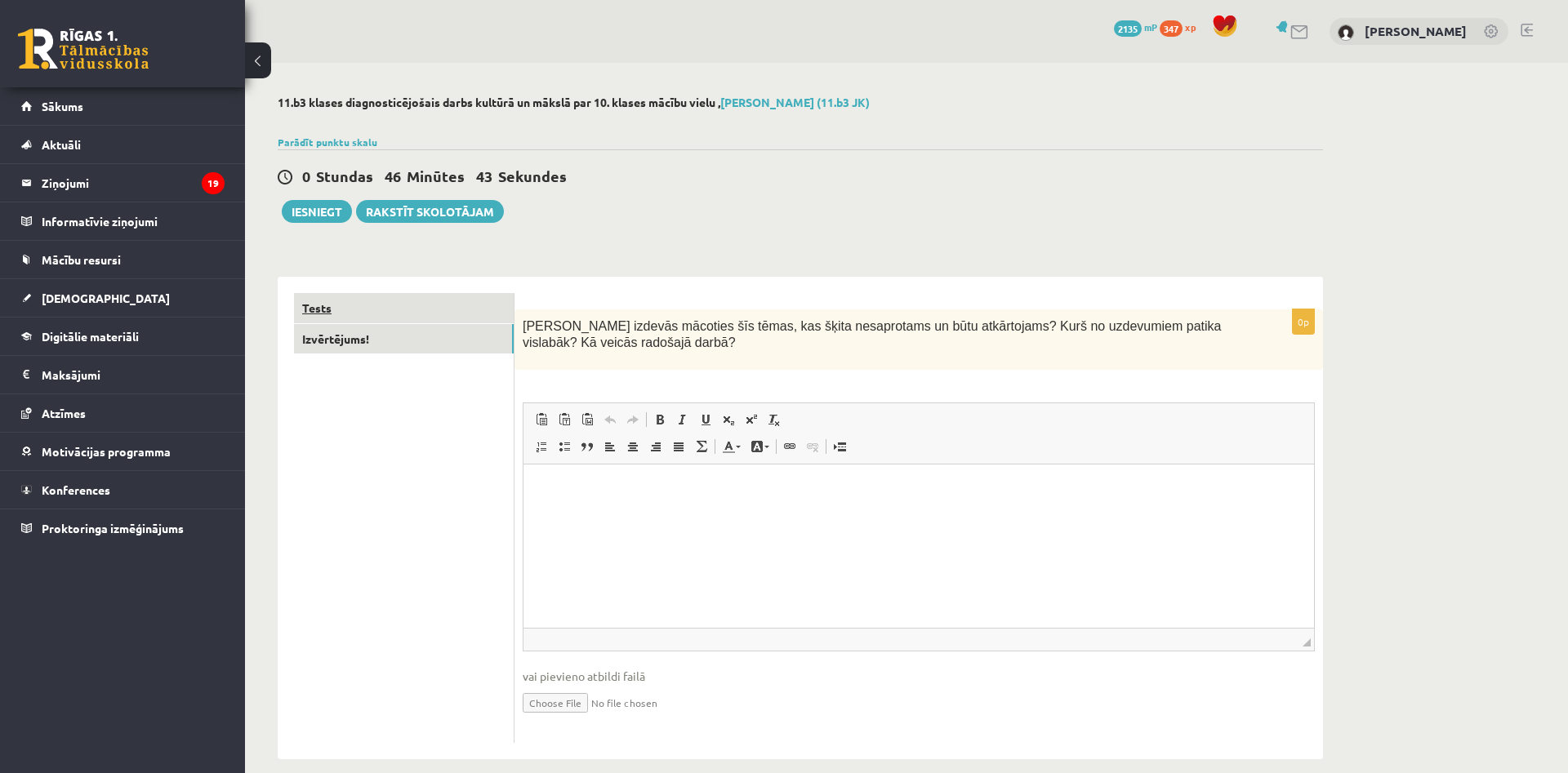
scroll to position [0, 0]
click at [369, 310] on link "Tests" at bounding box center [404, 308] width 219 height 30
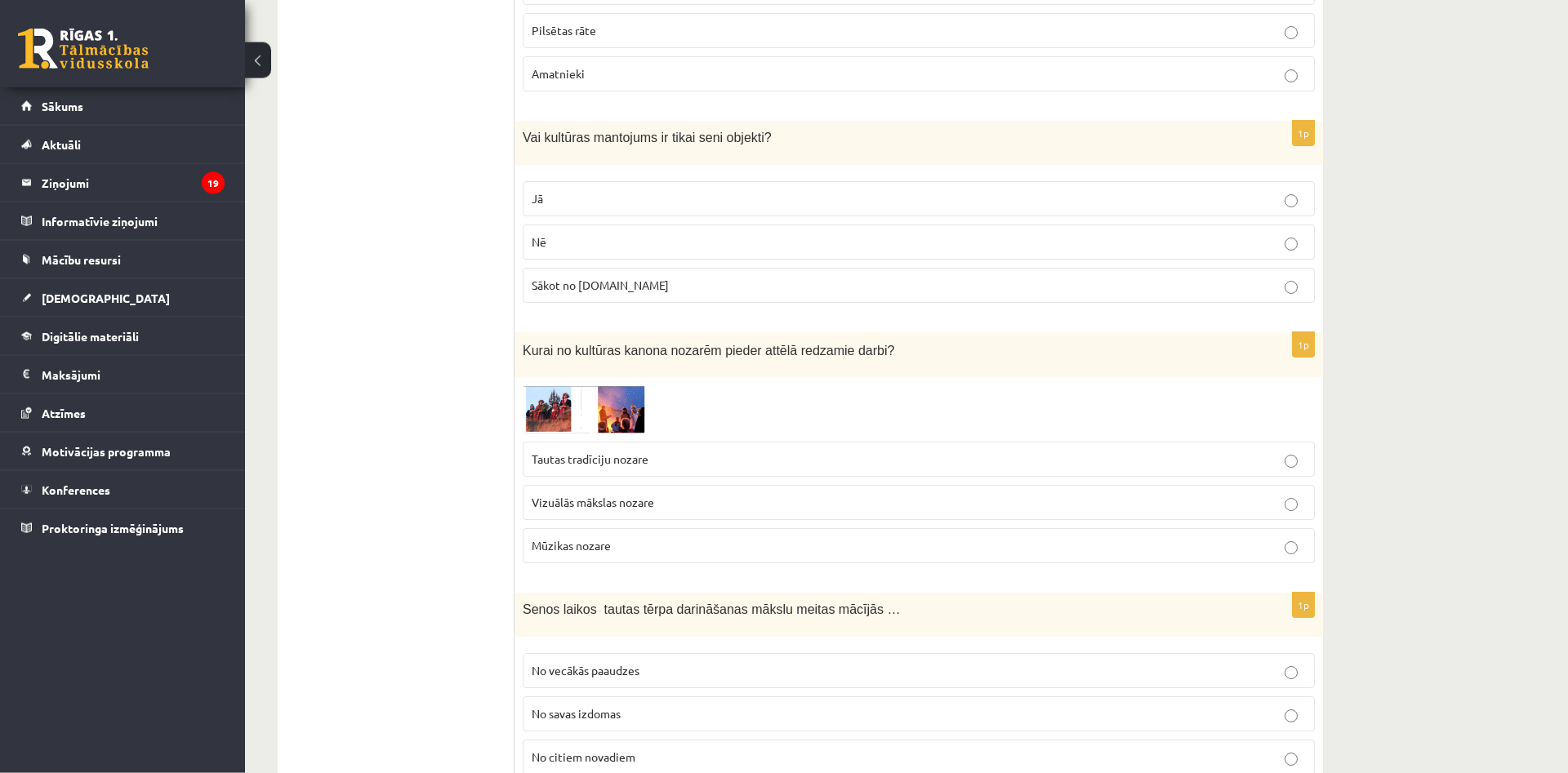
scroll to position [3910, 0]
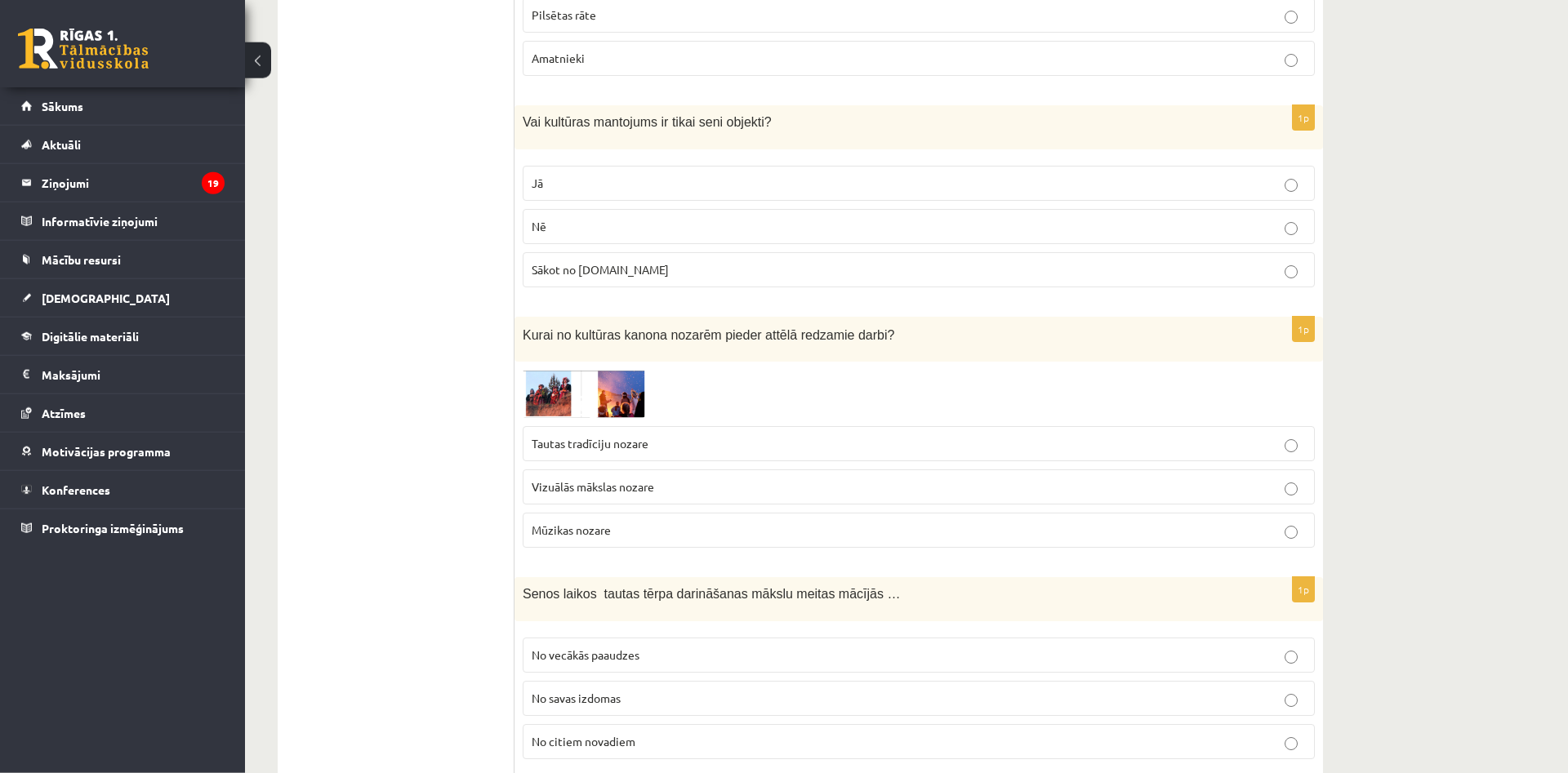
click at [916, 435] on p "Tautas tradīciju nozare" at bounding box center [918, 443] width 774 height 17
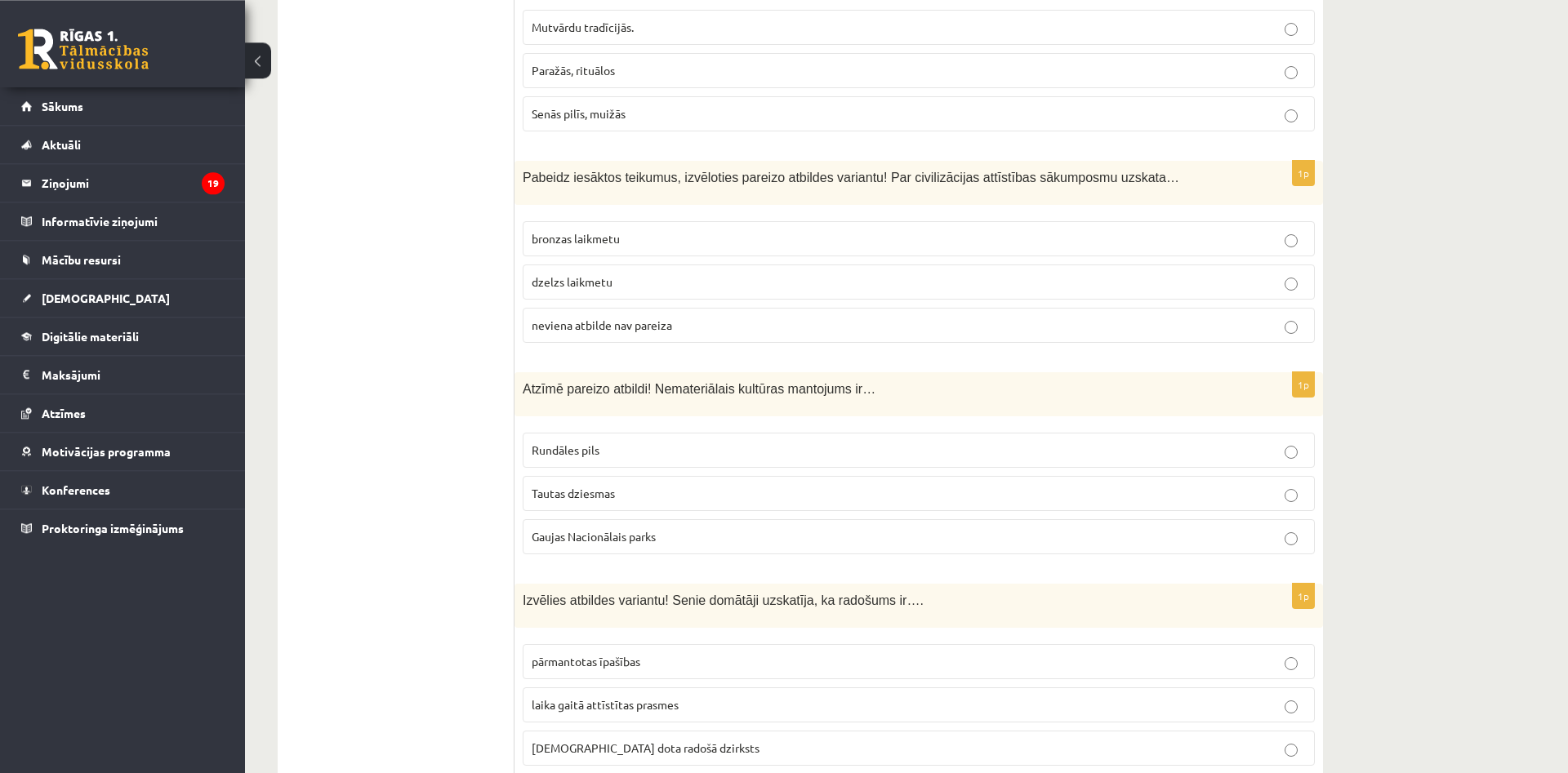
scroll to position [6139, 0]
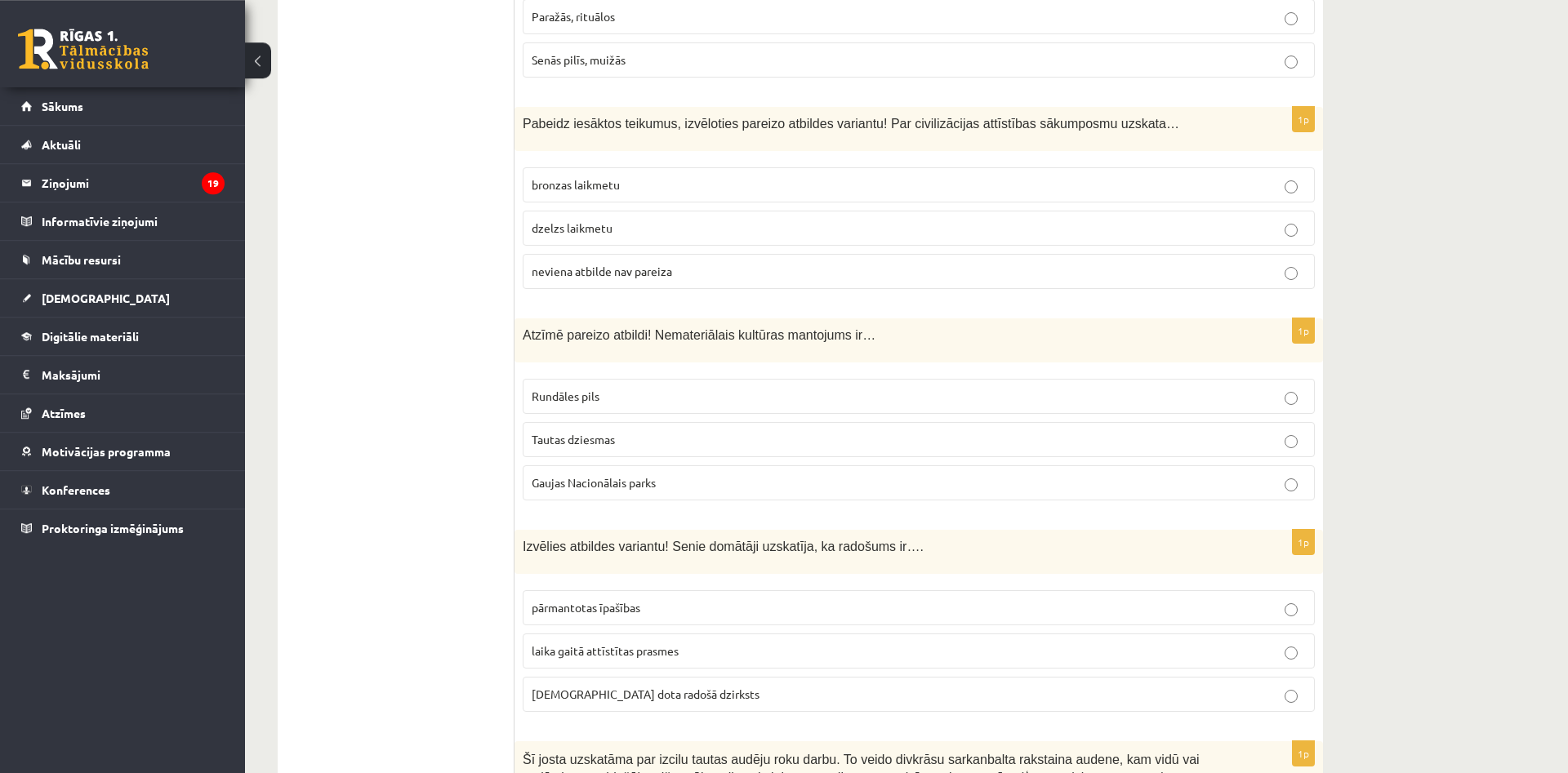
click at [1297, 263] on p "neviena atbilde nav pareiza" at bounding box center [918, 271] width 774 height 17
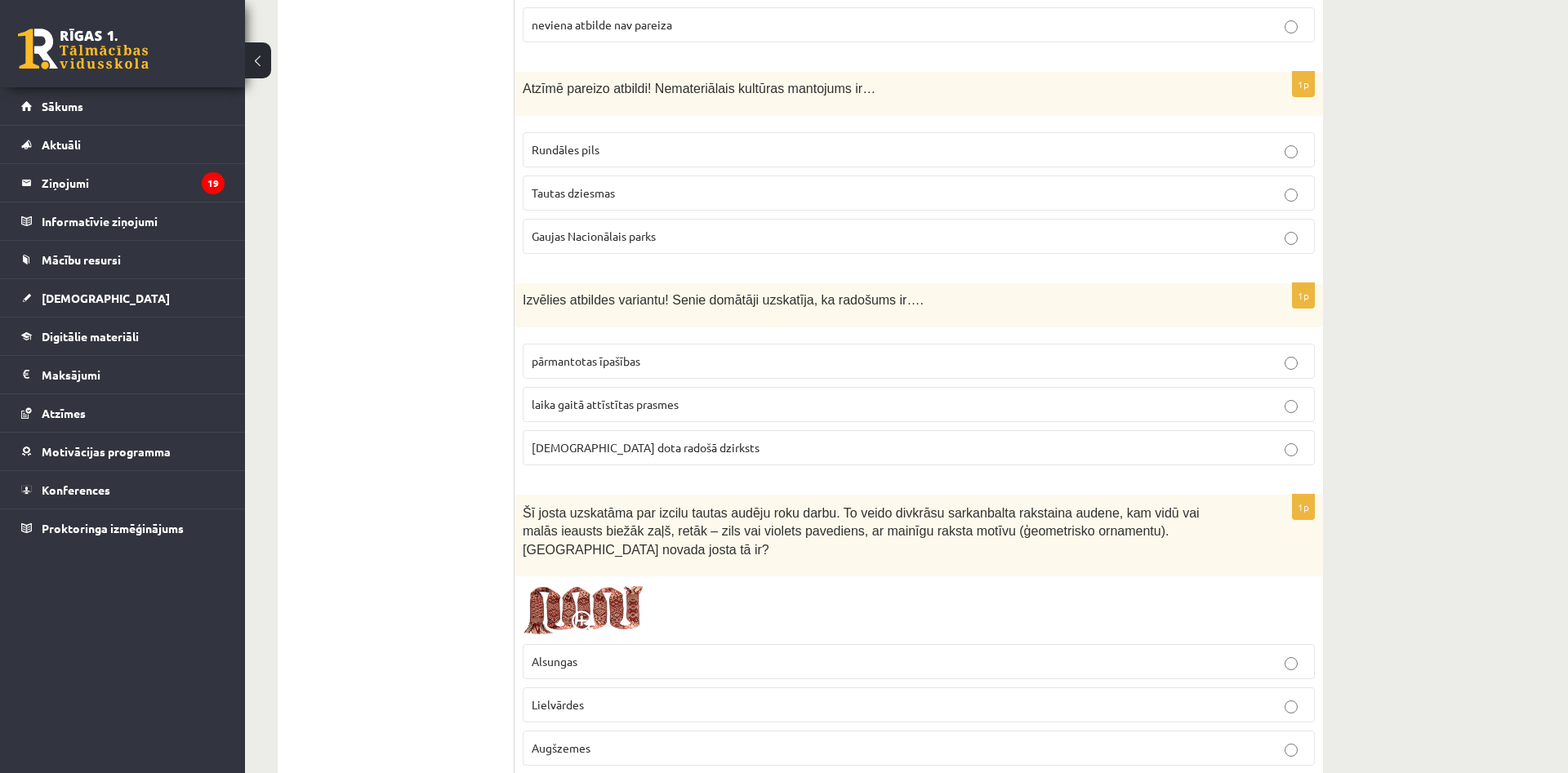
click at [900, 696] on p "Lielvārdes" at bounding box center [918, 704] width 774 height 17
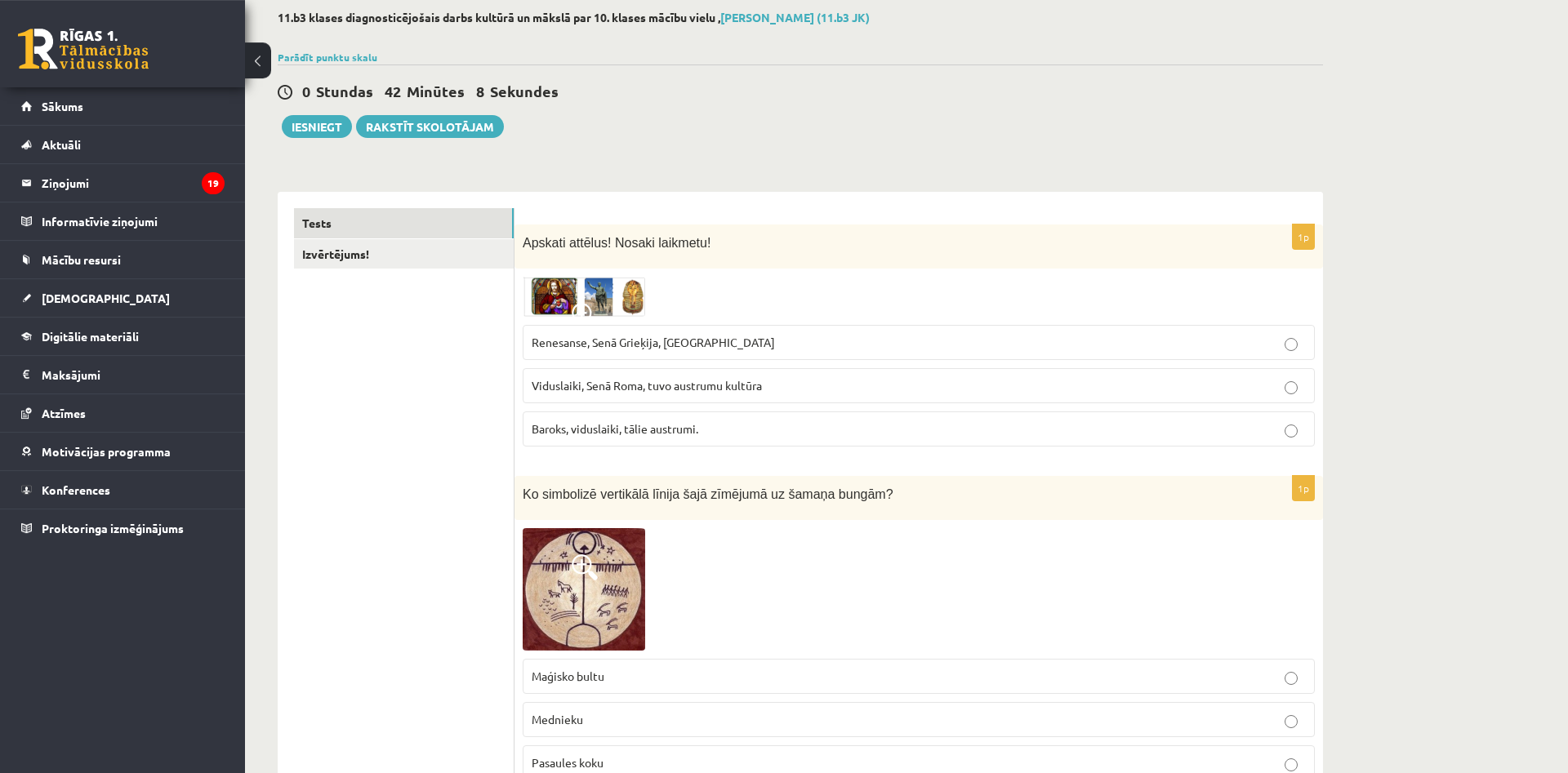
scroll to position [0, 0]
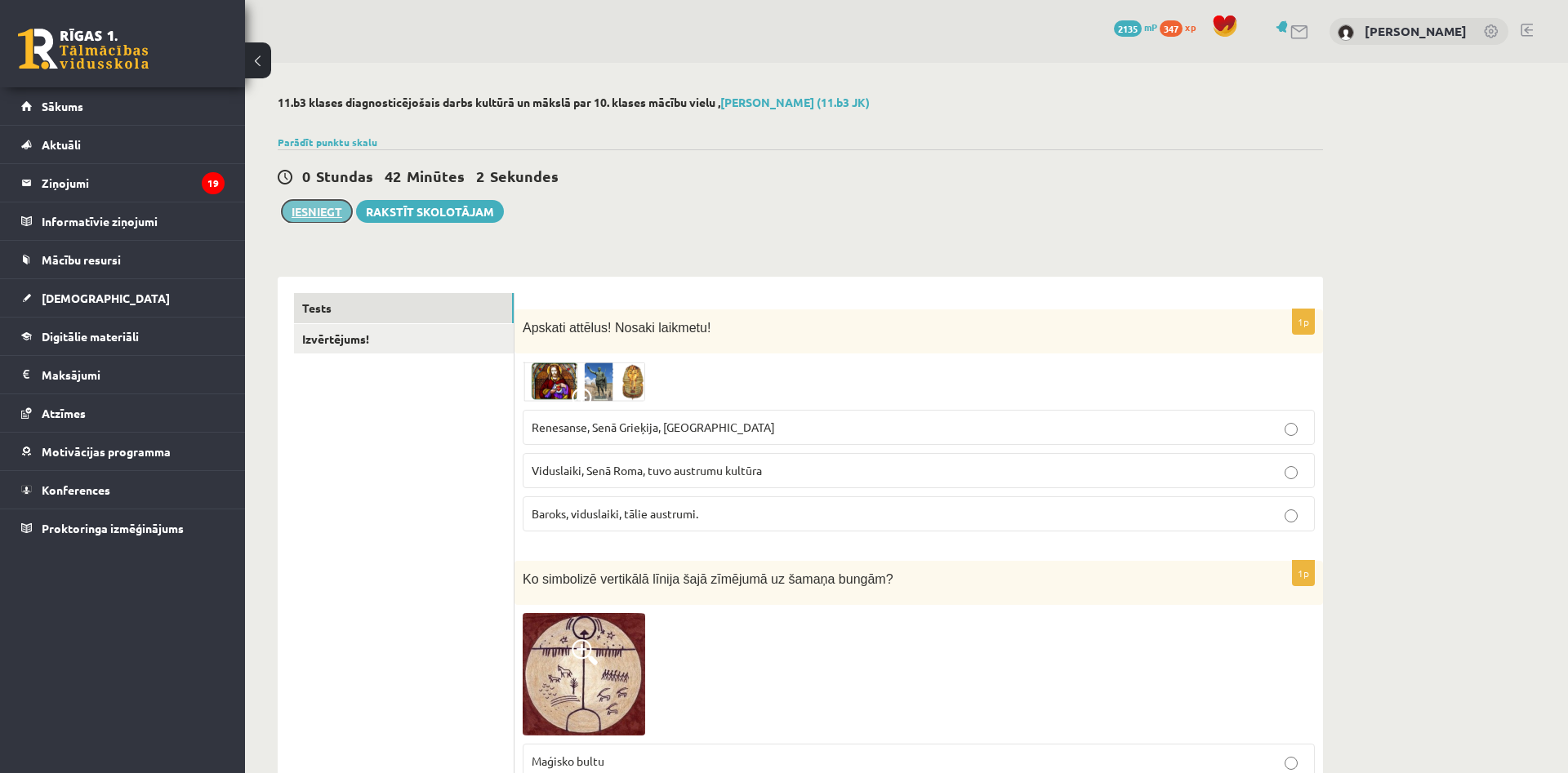
click at [330, 213] on button "Iesniegt" at bounding box center [317, 212] width 71 height 23
click at [383, 333] on link "Izvērtējums!" at bounding box center [404, 339] width 219 height 30
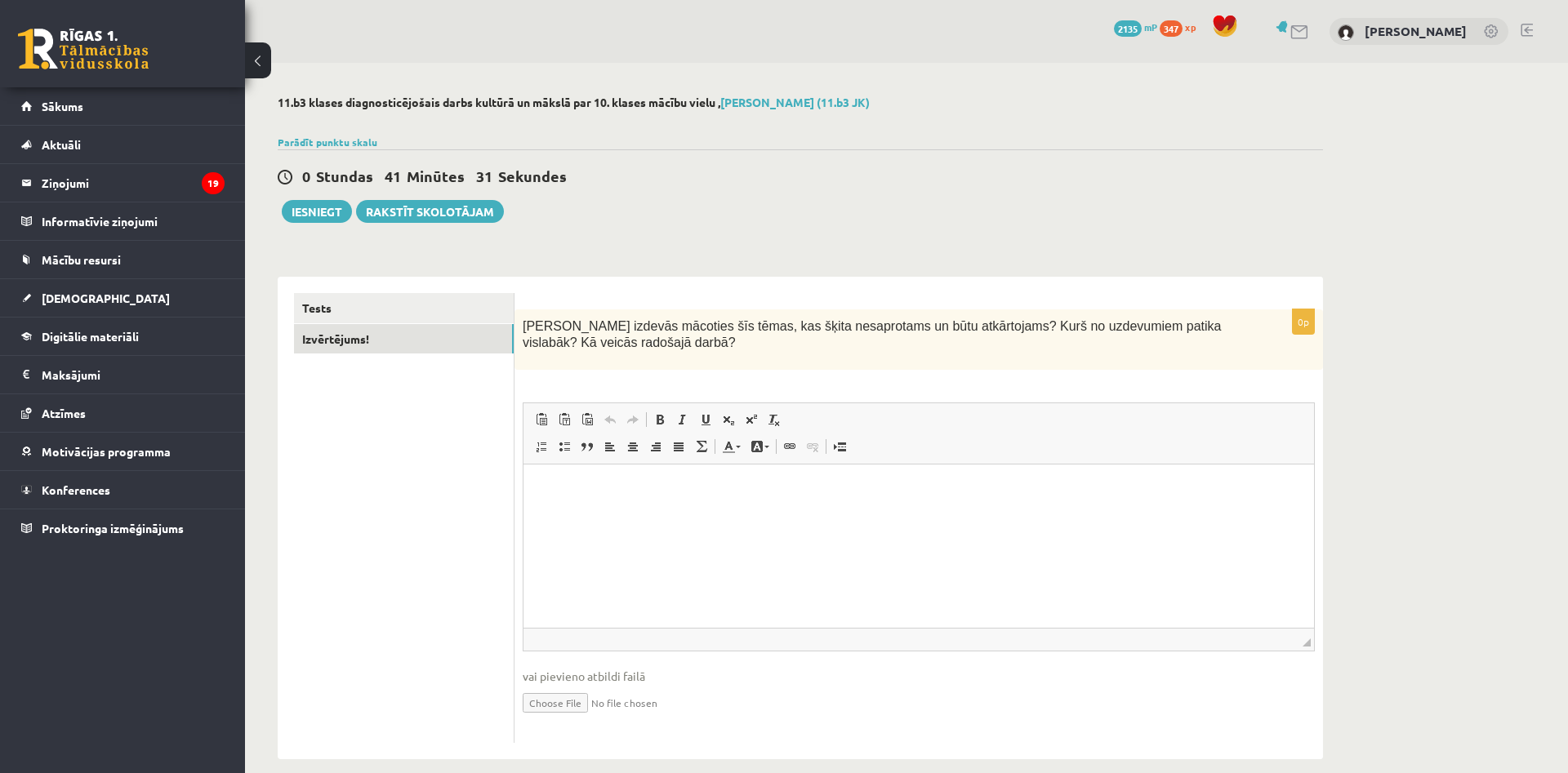
click at [624, 494] on p "Editor, wiswyg-editor-user-answer-47433784932020" at bounding box center [918, 489] width 758 height 17
click at [397, 314] on link "Tests" at bounding box center [404, 308] width 219 height 30
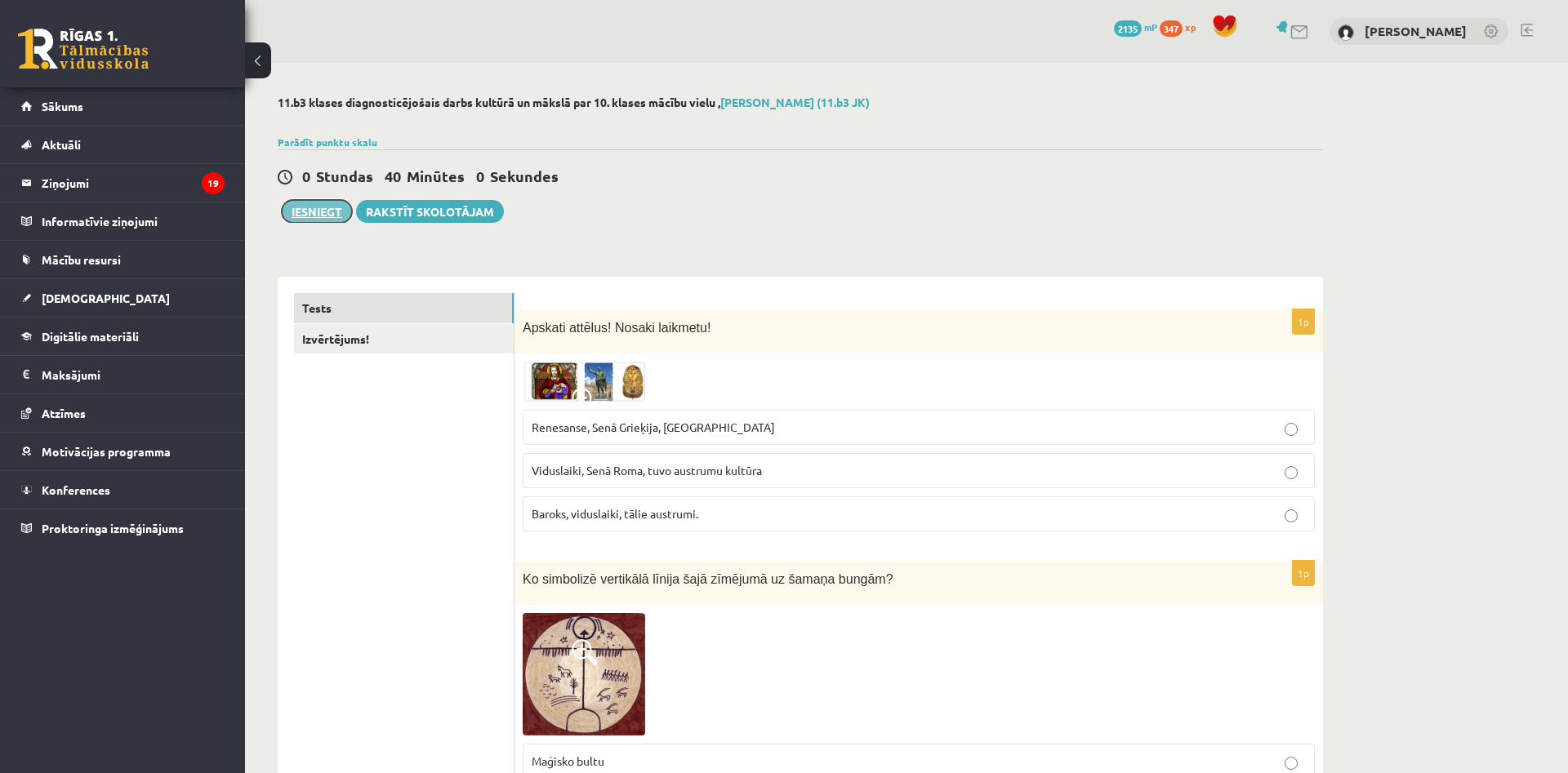
click at [323, 214] on button "Iesniegt" at bounding box center [317, 212] width 71 height 23
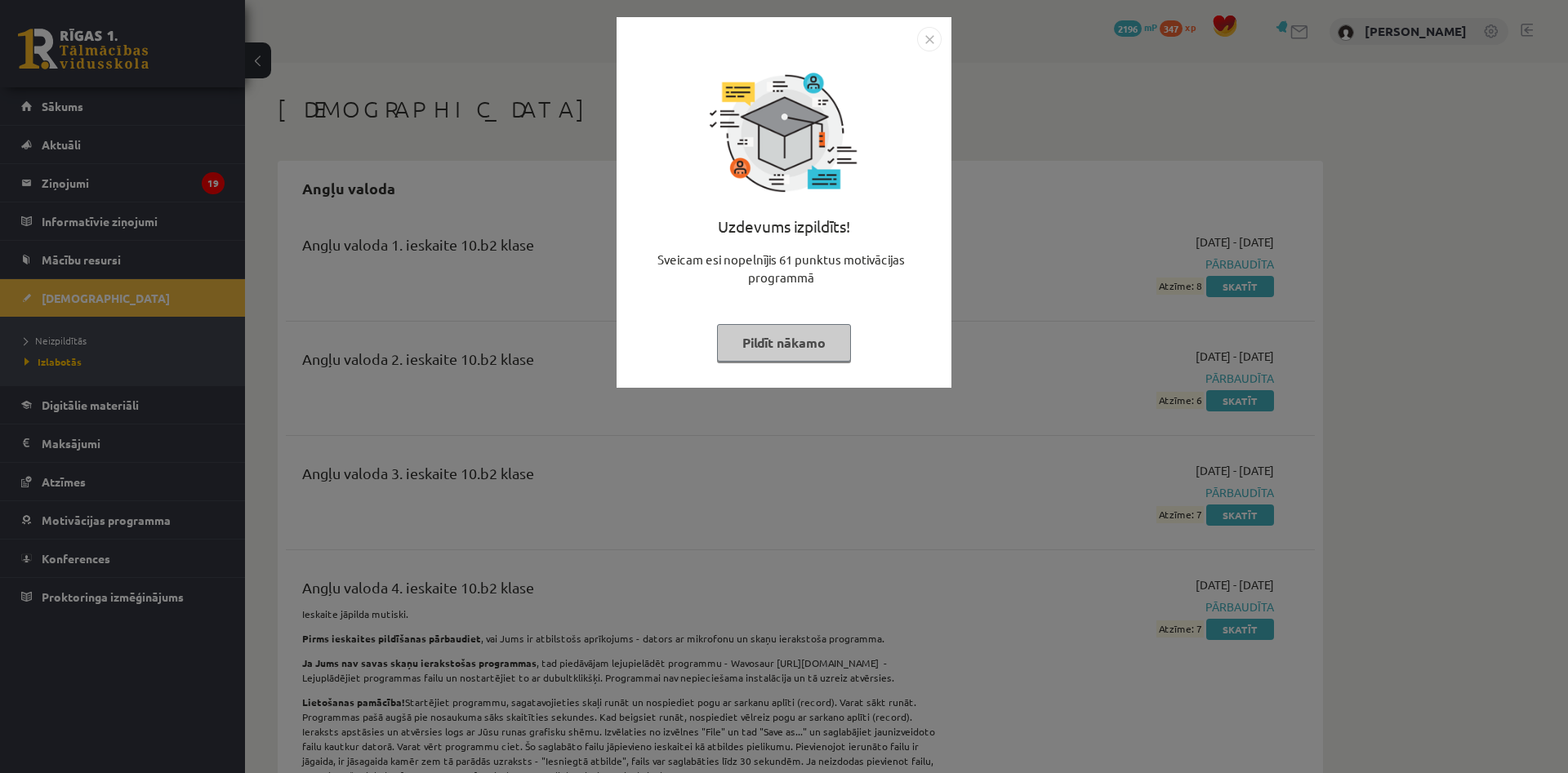
click at [814, 346] on button "Pildīt nākamo" at bounding box center [784, 343] width 134 height 38
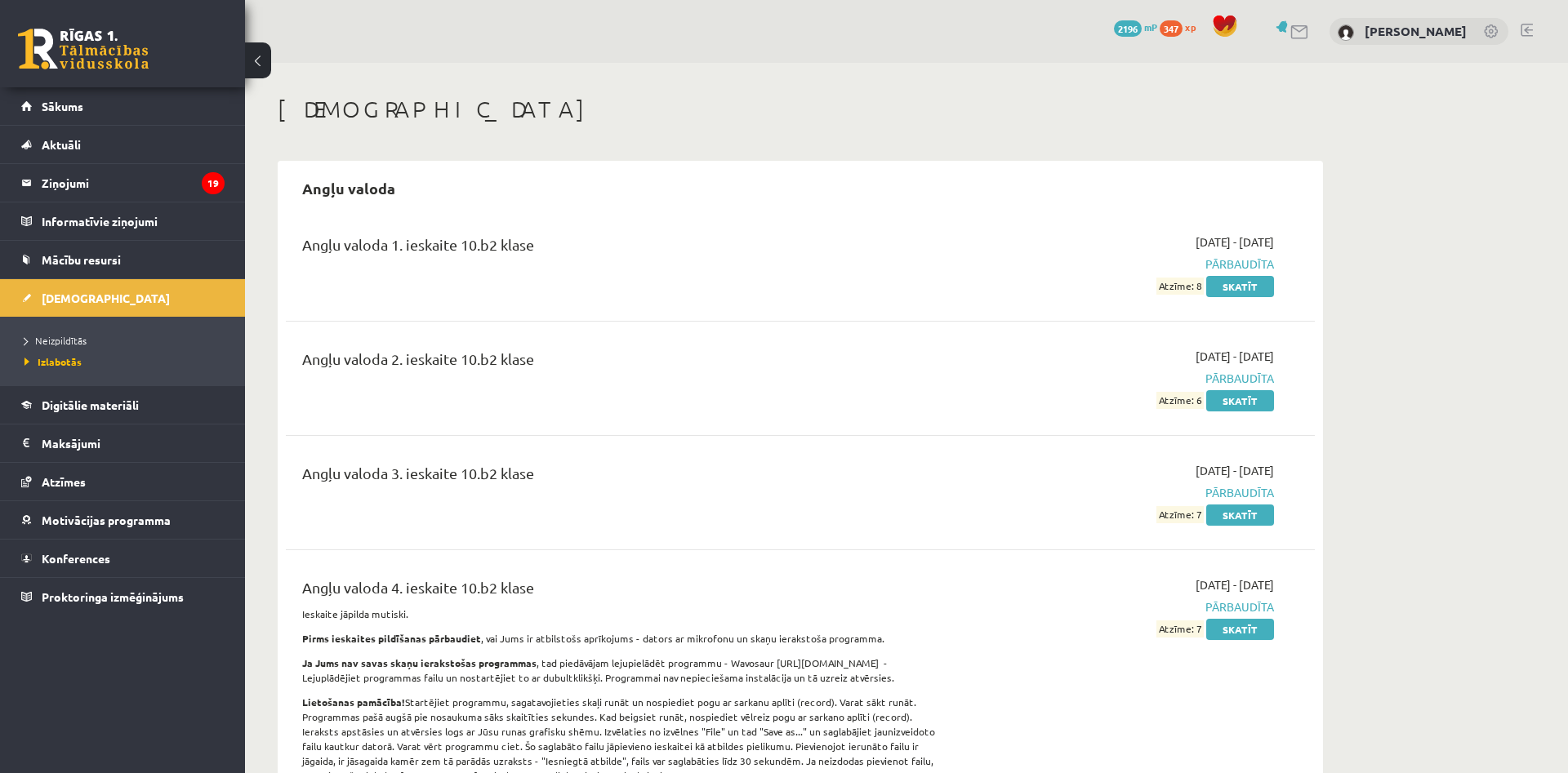
click at [85, 47] on link at bounding box center [83, 48] width 130 height 41
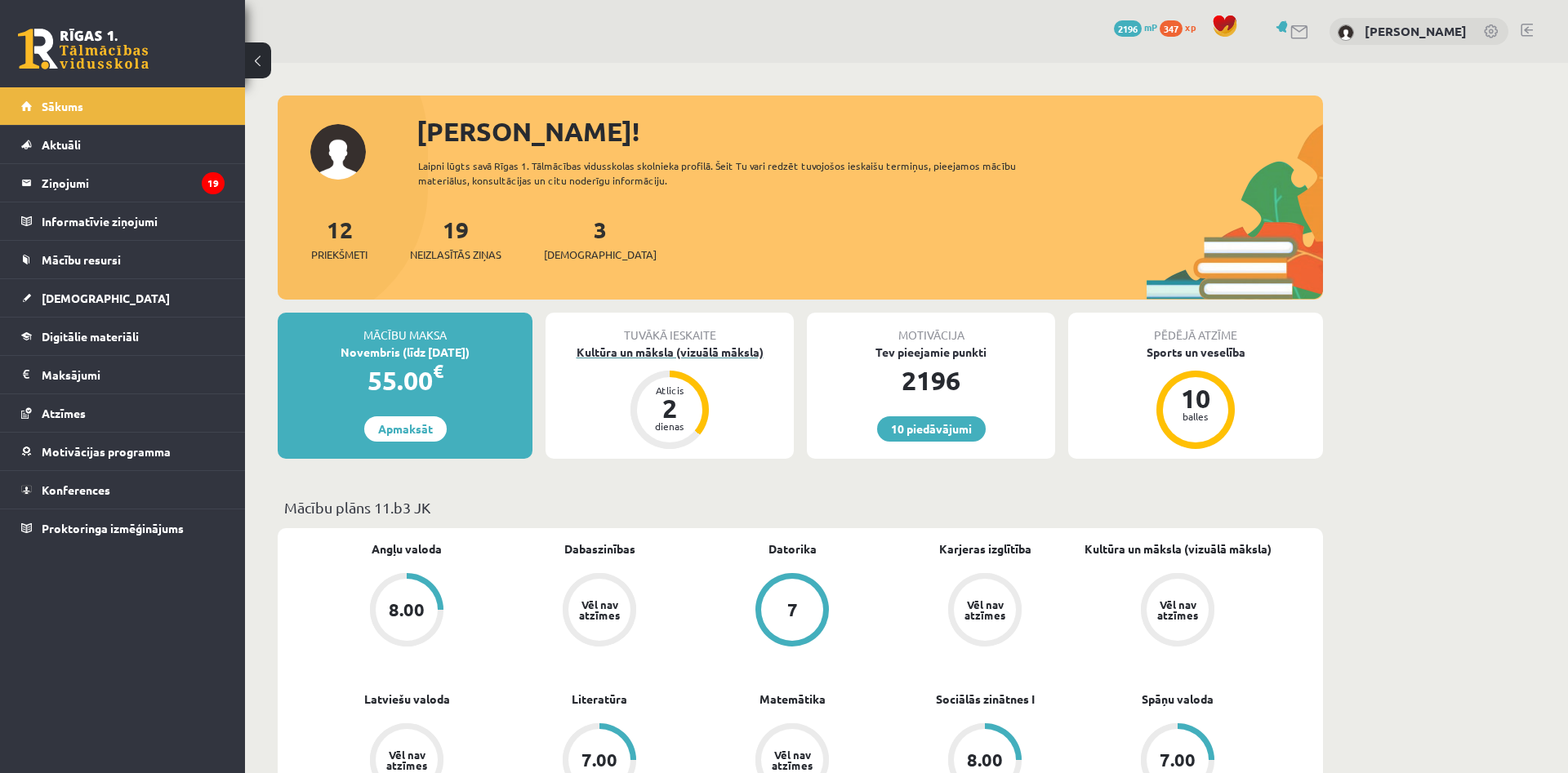
click at [724, 350] on div "Kultūra un māksla (vizuālā māksla)" at bounding box center [670, 352] width 249 height 17
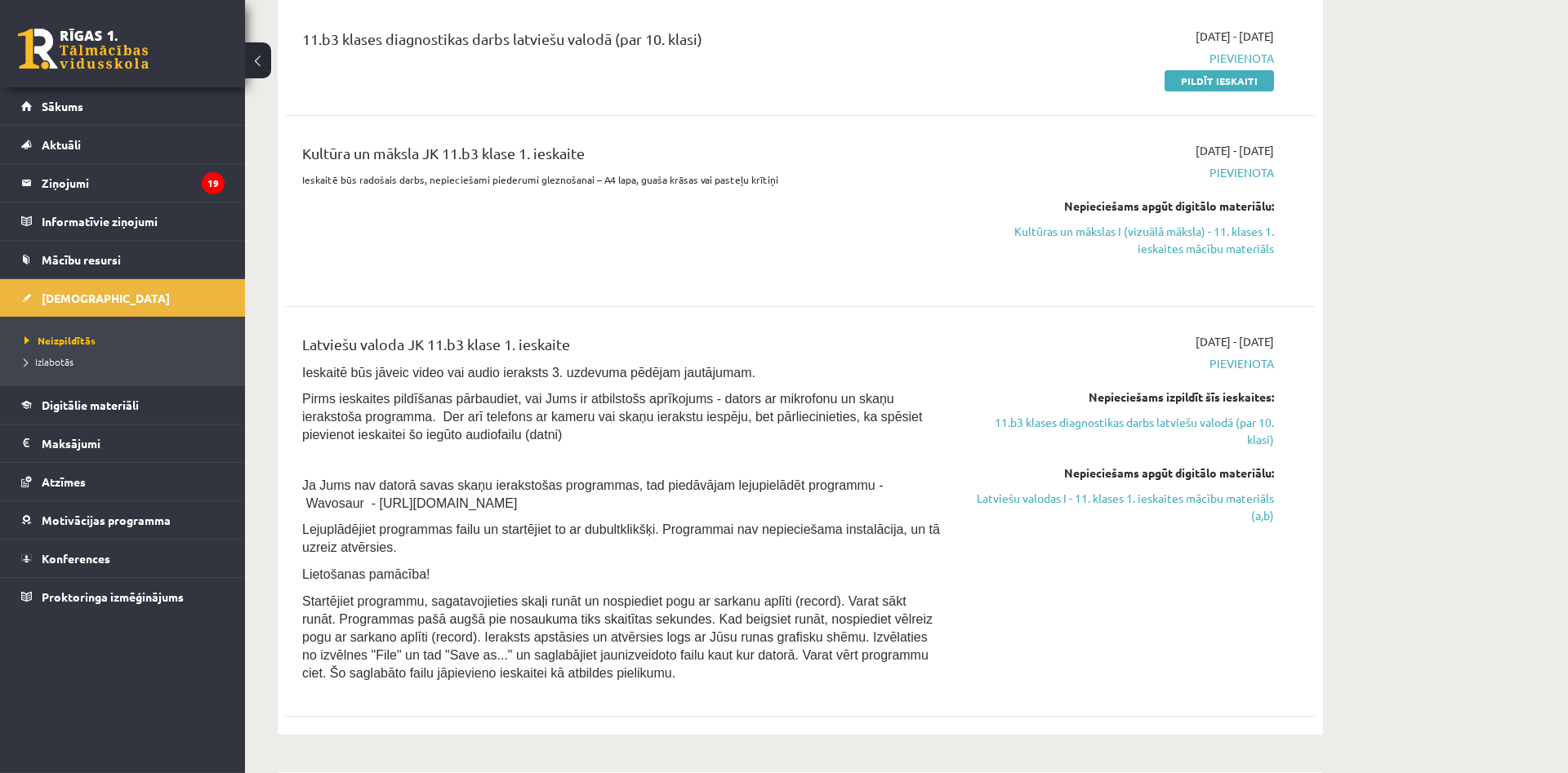
scroll to position [217, 0]
